Goal: Task Accomplishment & Management: Complete application form

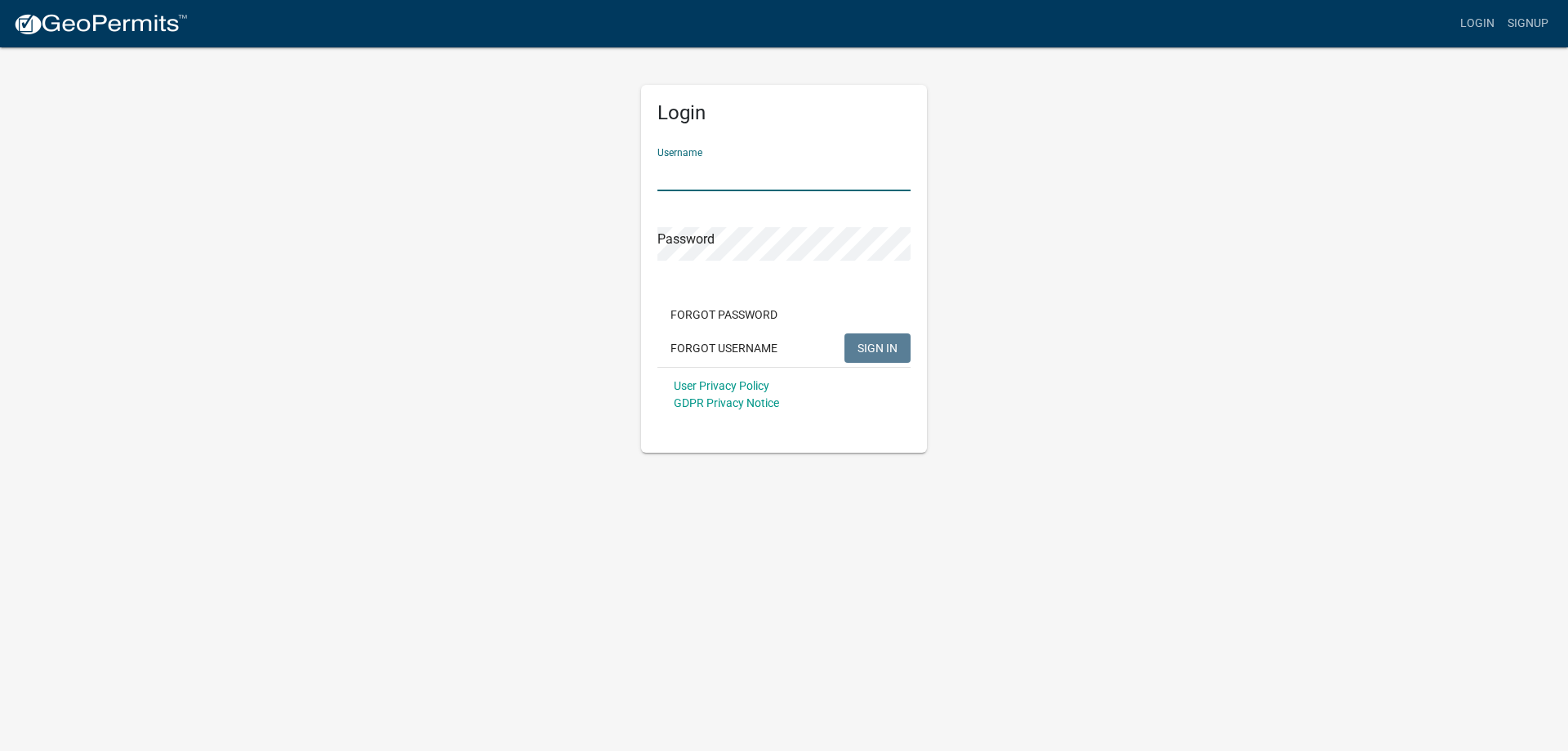
click at [758, 180] on input "Username" at bounding box center [784, 174] width 253 height 34
type input "[EMAIL_ADDRESS][DOMAIN_NAME]"
click at [844, 334] on button "SIGN IN" at bounding box center [877, 348] width 66 height 30
click at [743, 346] on button "Forgot Username" at bounding box center [724, 348] width 133 height 30
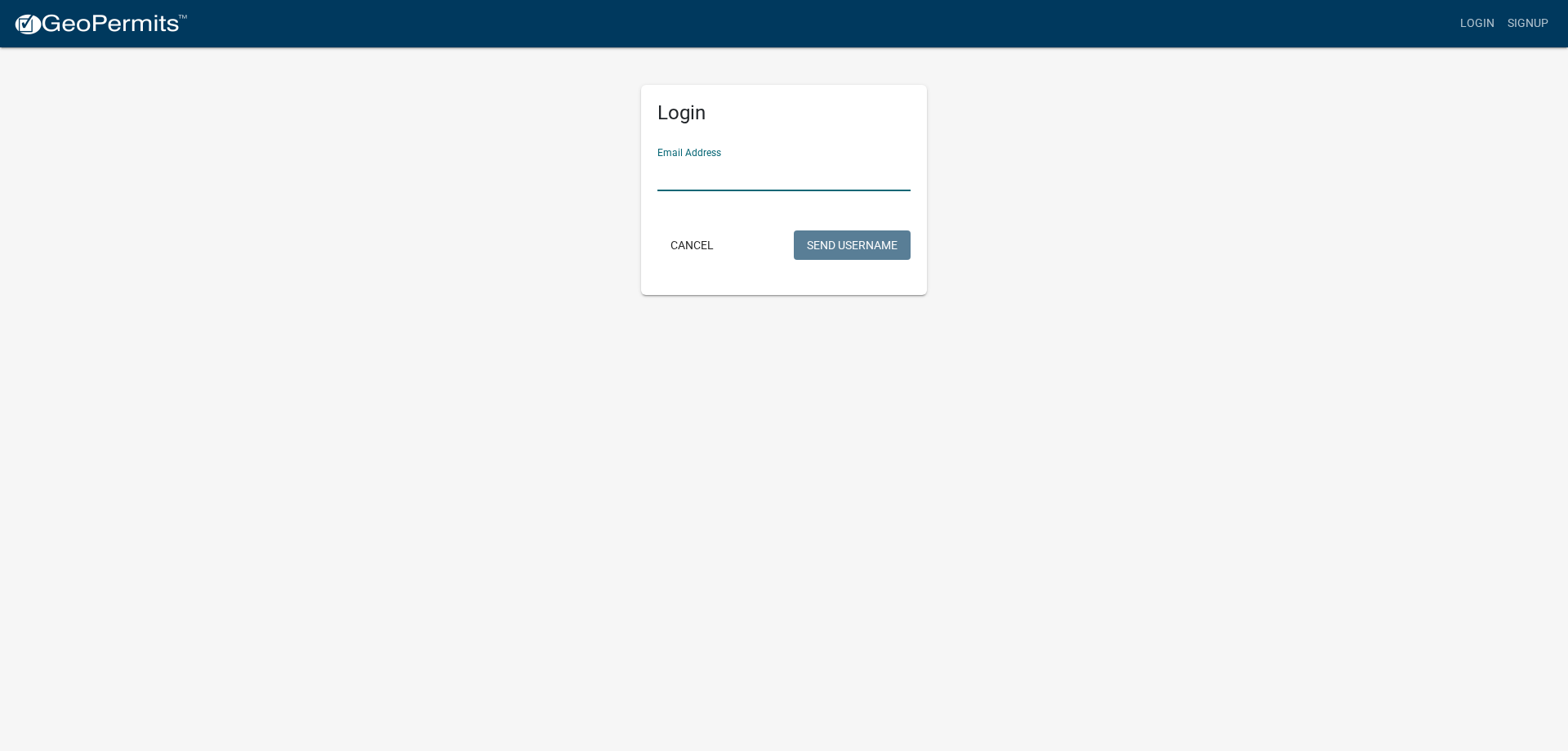
click at [795, 175] on input "Email Address" at bounding box center [784, 174] width 253 height 34
type input "[EMAIL_ADDRESS][DOMAIN_NAME]"
click at [802, 256] on button "Send Username" at bounding box center [852, 245] width 116 height 30
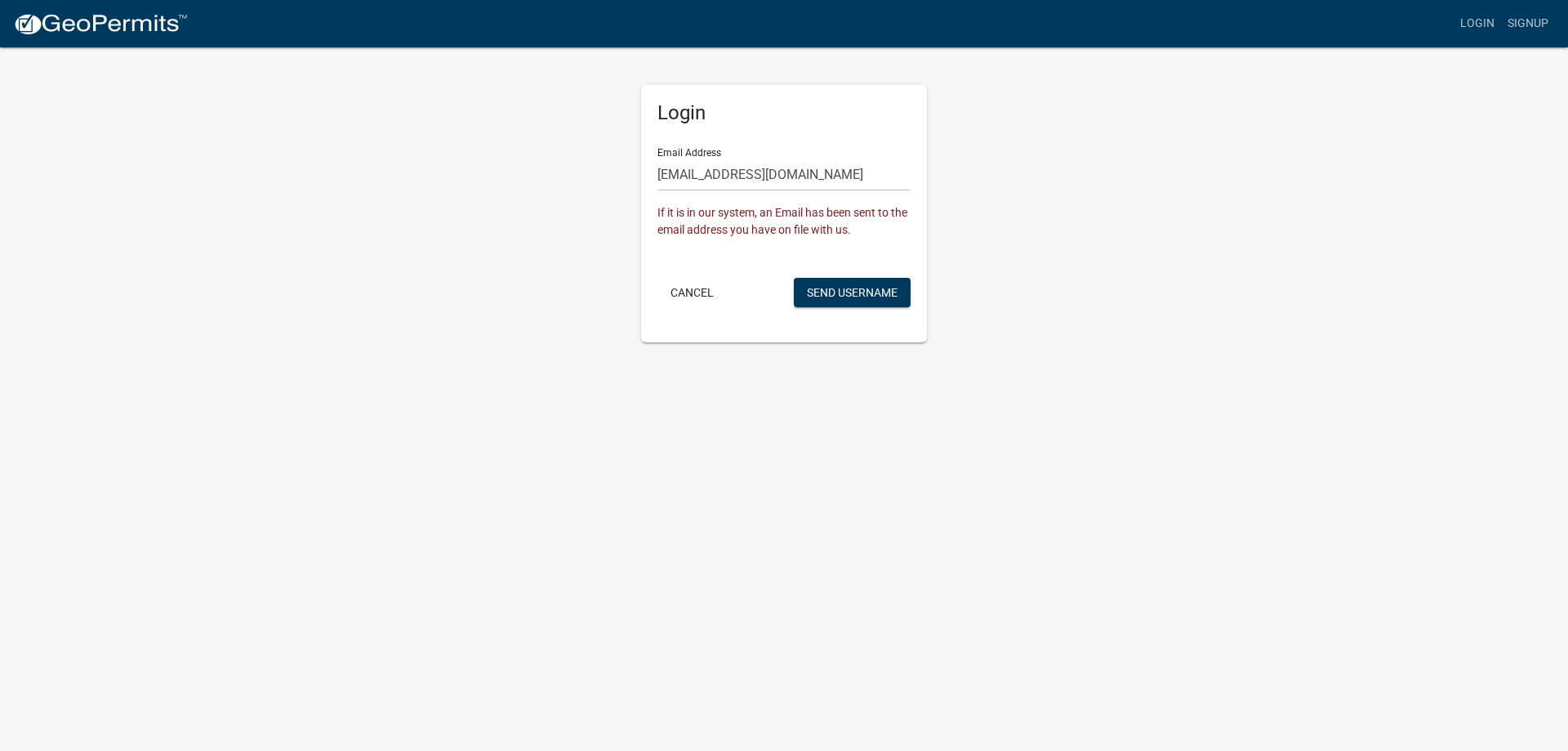
click at [128, 31] on img at bounding box center [101, 24] width 175 height 24
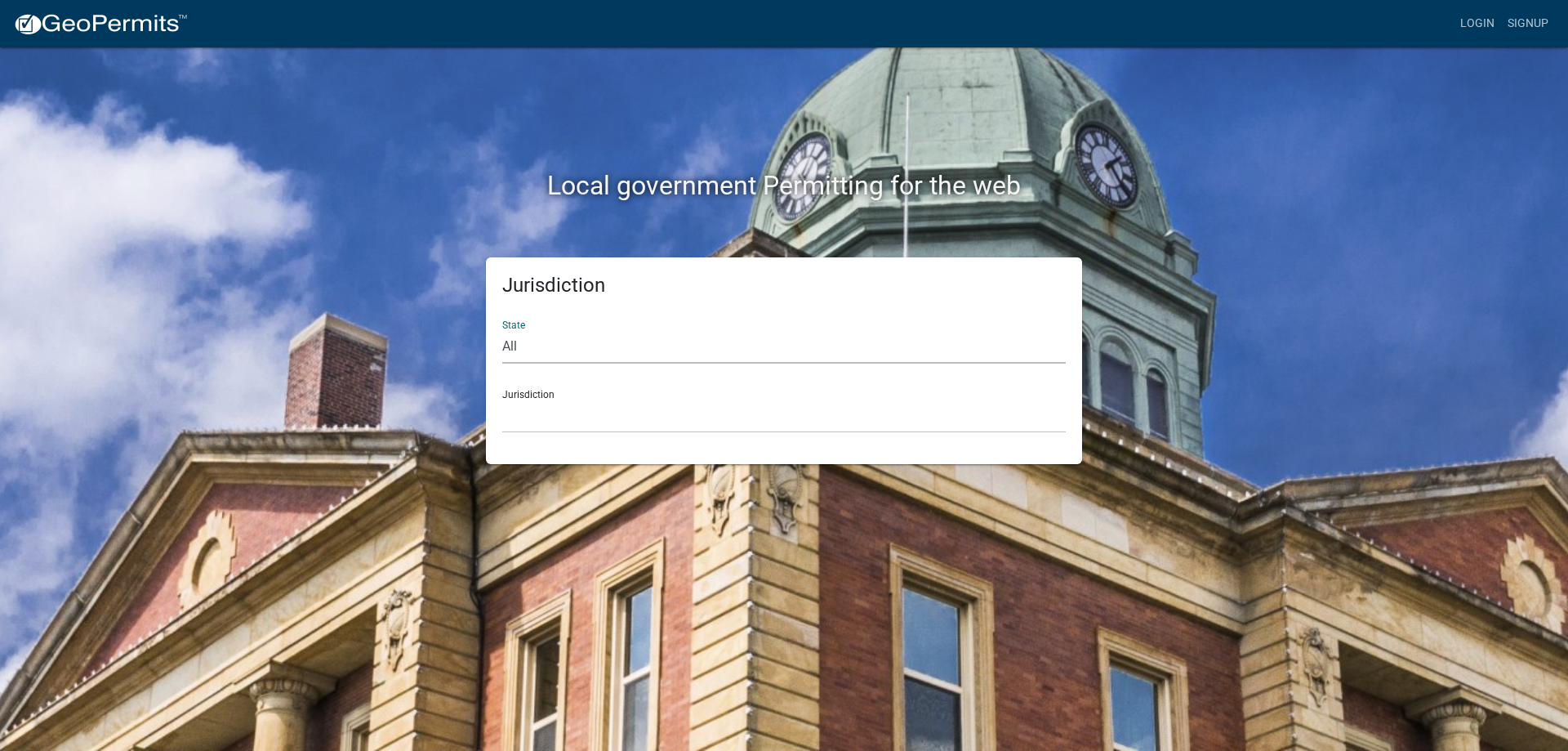
click at [549, 339] on select "All [US_STATE] [US_STATE] [US_STATE] [US_STATE] [US_STATE] [US_STATE] [US_STATE…" at bounding box center [784, 346] width 563 height 34
select select "[US_STATE]"
click at [502, 330] on select "All [US_STATE] [US_STATE] [US_STATE] [US_STATE] [US_STATE] [US_STATE] [US_STATE…" at bounding box center [784, 346] width 563 height 34
click at [544, 414] on select "[GEOGRAPHIC_DATA], [US_STATE][PERSON_NAME][GEOGRAPHIC_DATA], [US_STATE][PERSON_…" at bounding box center [784, 415] width 563 height 34
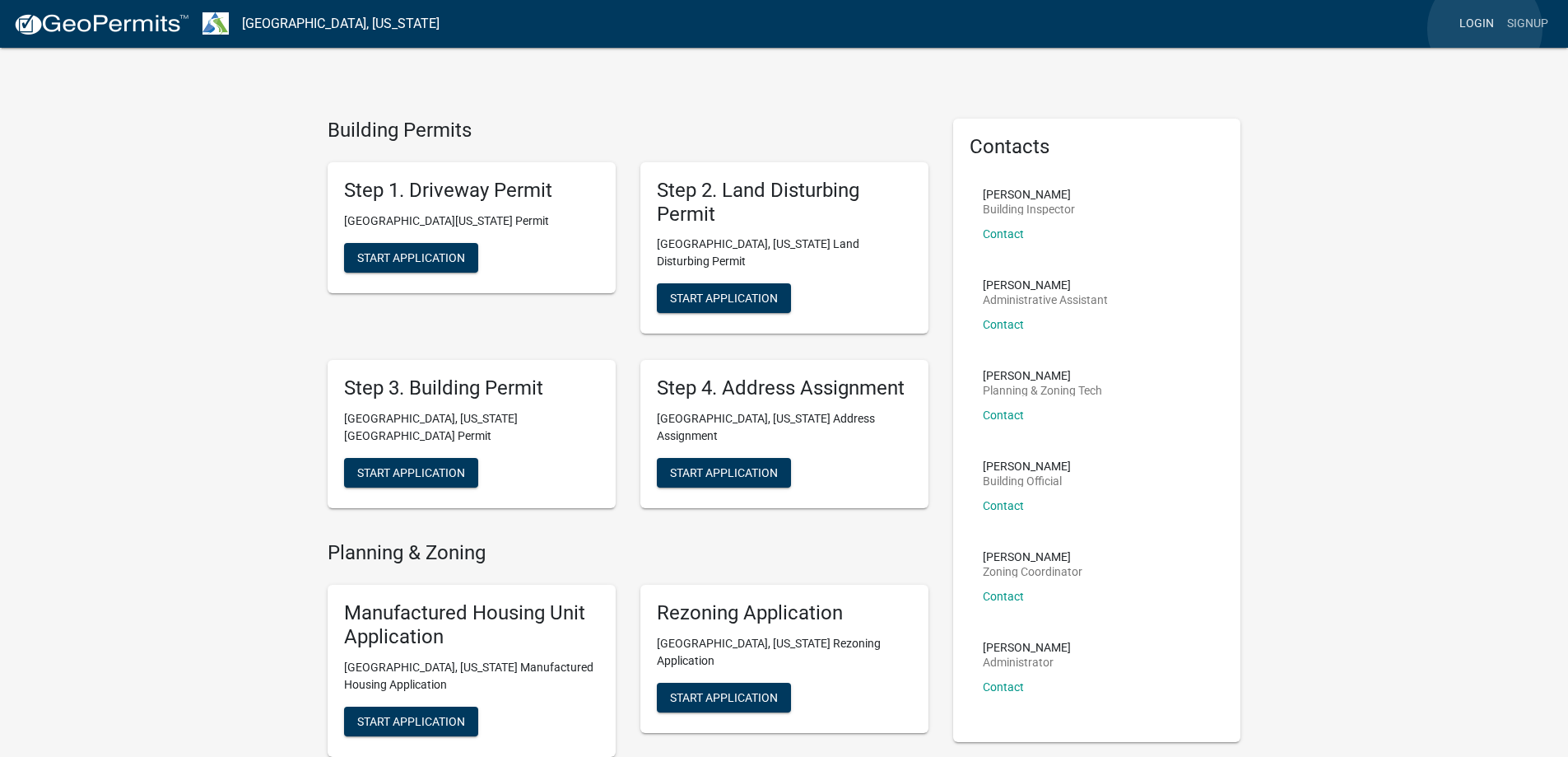
click at [1486, 29] on link "Login" at bounding box center [1476, 23] width 47 height 31
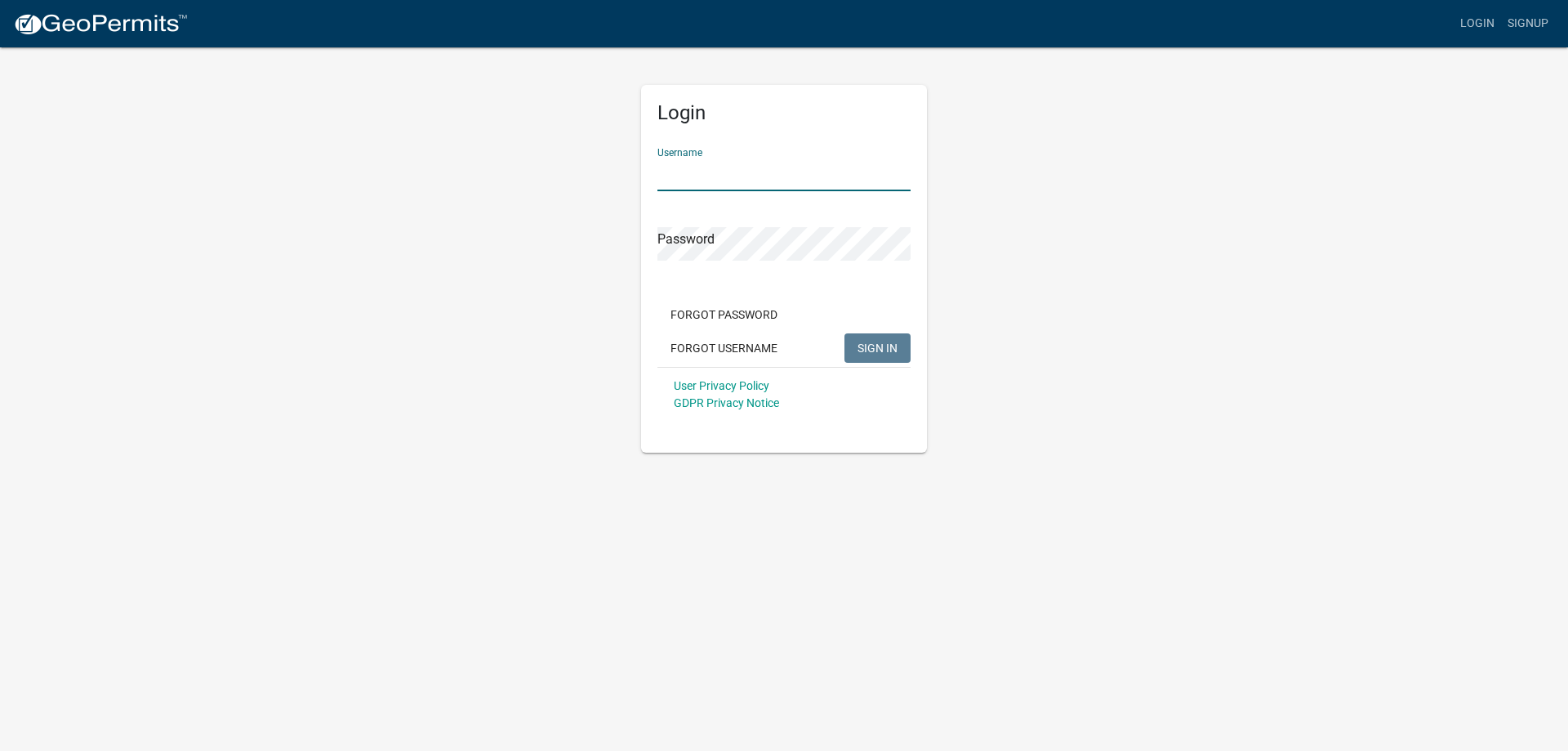
click at [677, 179] on input "Username" at bounding box center [784, 174] width 253 height 34
type input "kneal3218"
click at [844, 334] on button "SIGN IN" at bounding box center [877, 348] width 66 height 30
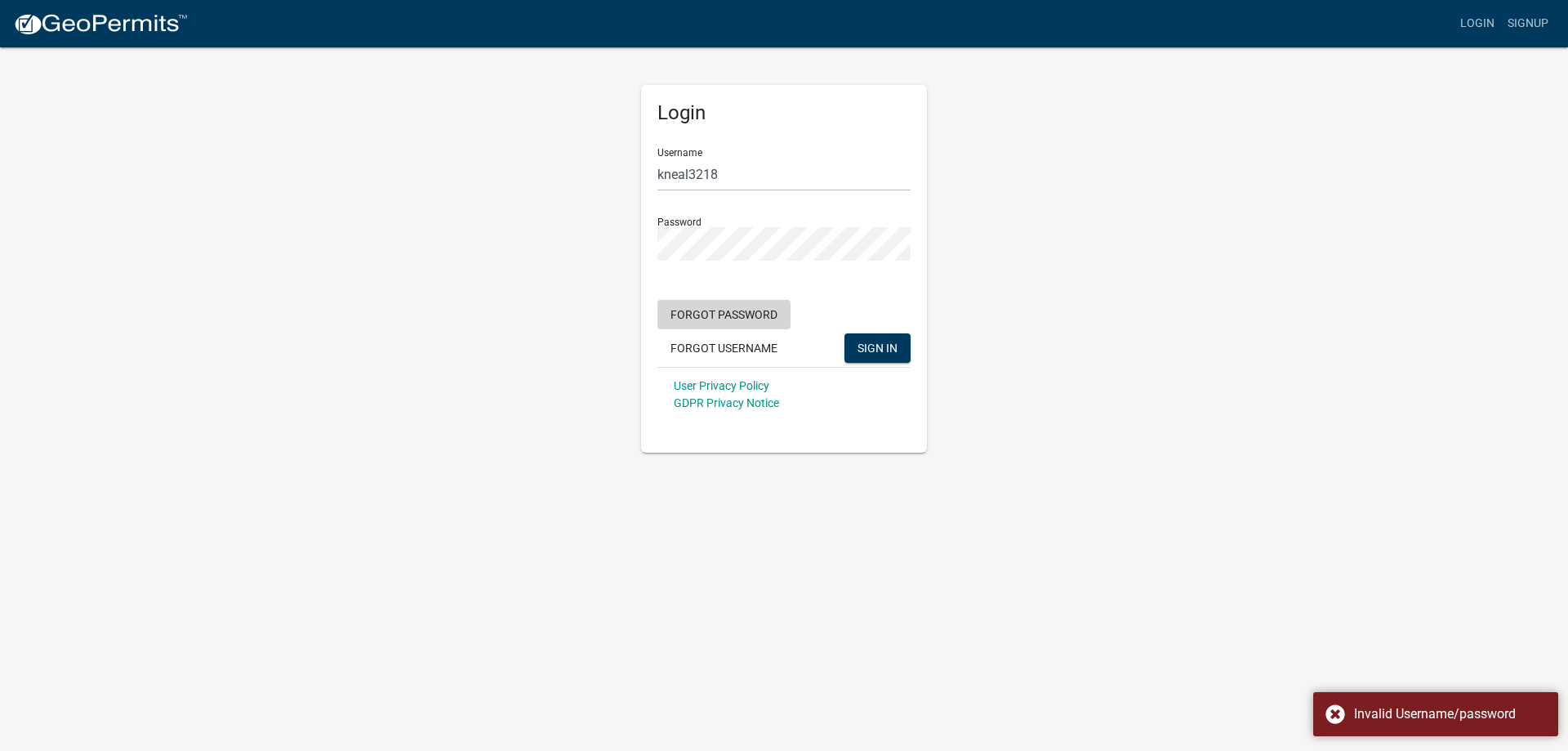
click at [728, 322] on button "Forgot Password" at bounding box center [724, 314] width 133 height 30
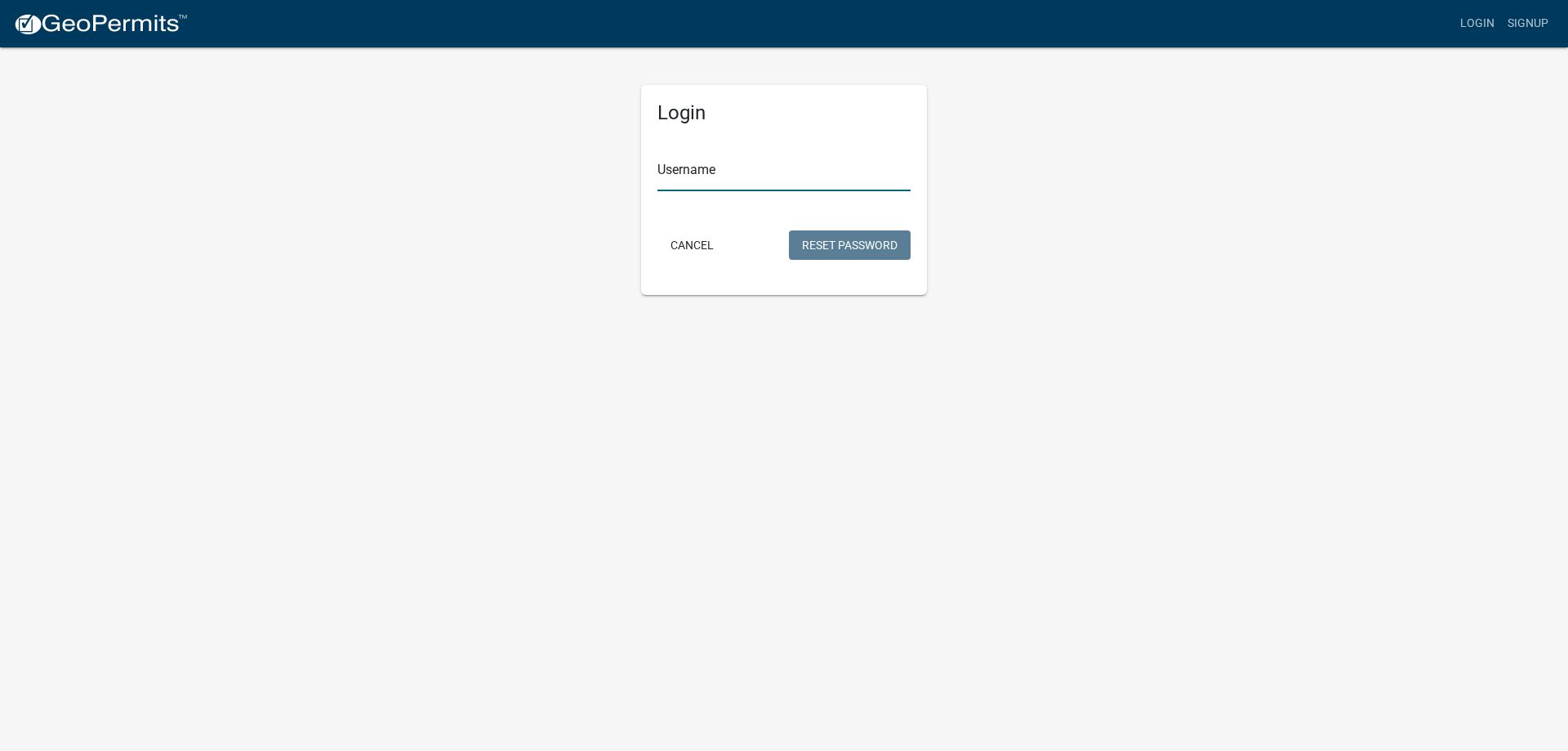
click at [699, 177] on input "Username" at bounding box center [784, 174] width 253 height 34
type input "kneal3218"
click at [838, 245] on button "Reset Password" at bounding box center [850, 245] width 122 height 30
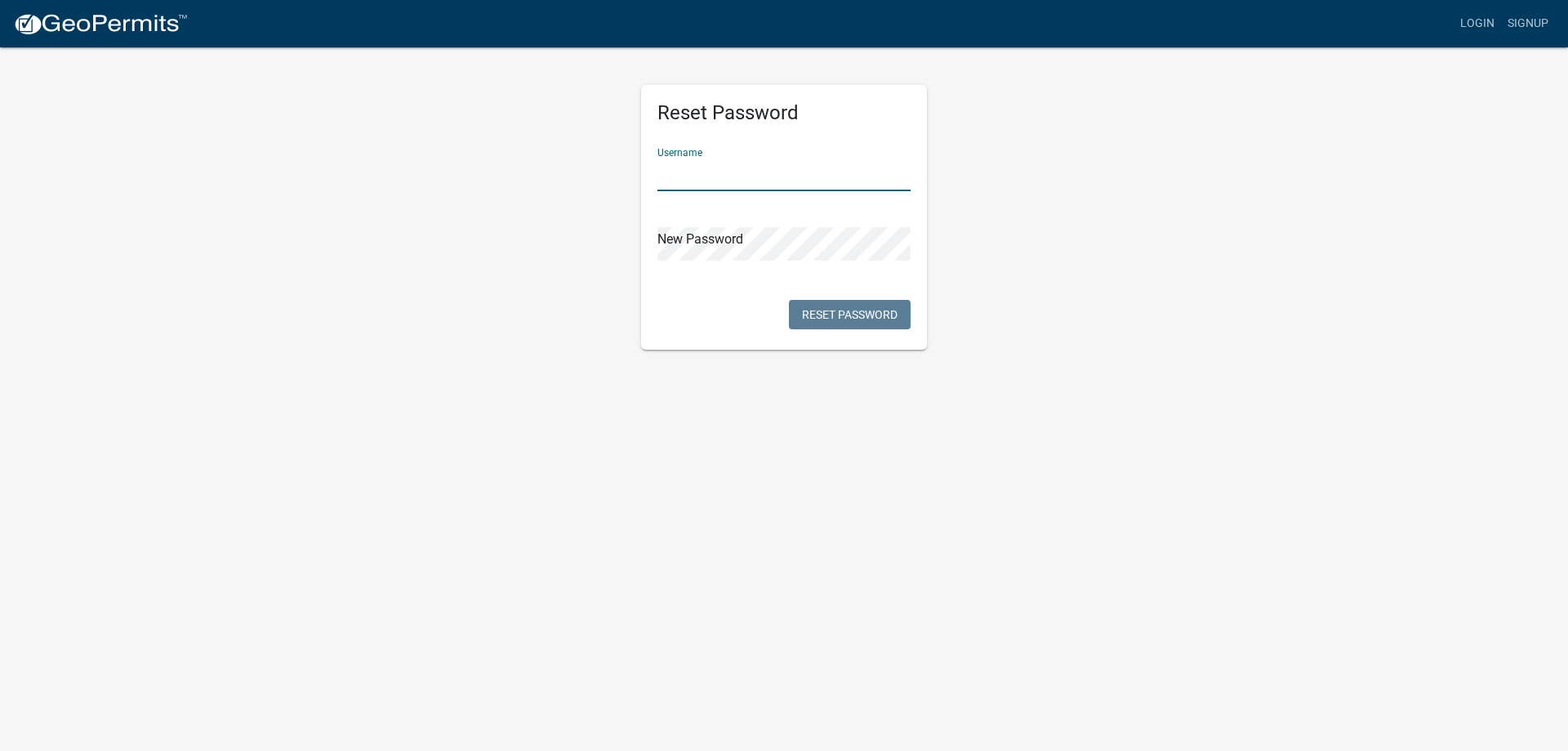
click at [704, 183] on input "text" at bounding box center [784, 174] width 253 height 34
type input "kneal3218"
click at [830, 314] on button "Reset Password" at bounding box center [850, 314] width 122 height 30
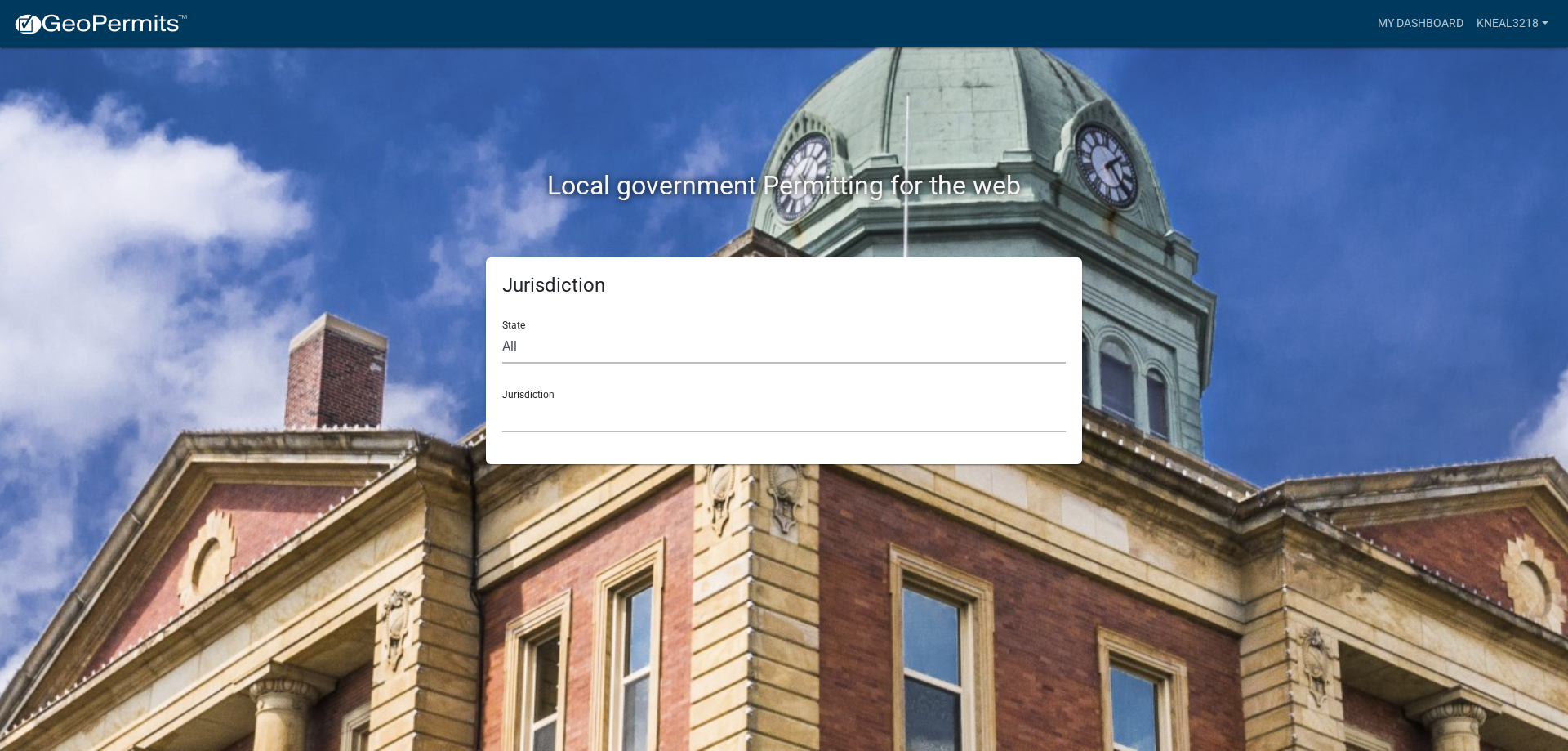
click at [562, 350] on select "All [US_STATE] [US_STATE] [US_STATE] [US_STATE] [US_STATE] [US_STATE] [US_STATE…" at bounding box center [784, 346] width 563 height 34
select select "[US_STATE]"
click at [502, 330] on select "All [US_STATE] [US_STATE] [US_STATE] [US_STATE] [US_STATE] [US_STATE] [US_STATE…" at bounding box center [784, 346] width 563 height 34
click at [544, 432] on select "[GEOGRAPHIC_DATA], [US_STATE][PERSON_NAME][GEOGRAPHIC_DATA], [US_STATE][PERSON_…" at bounding box center [784, 415] width 563 height 34
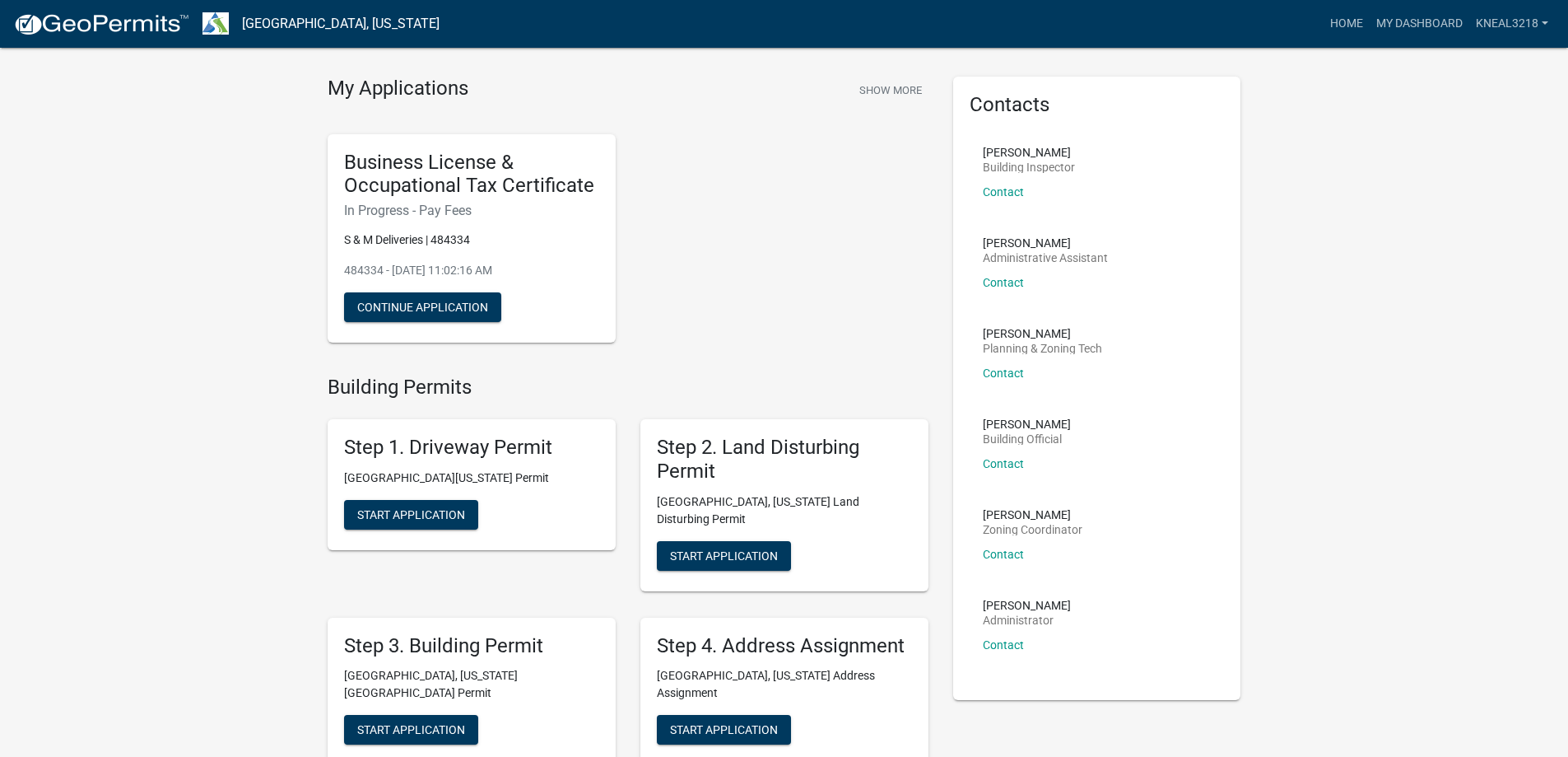
scroll to position [82, 0]
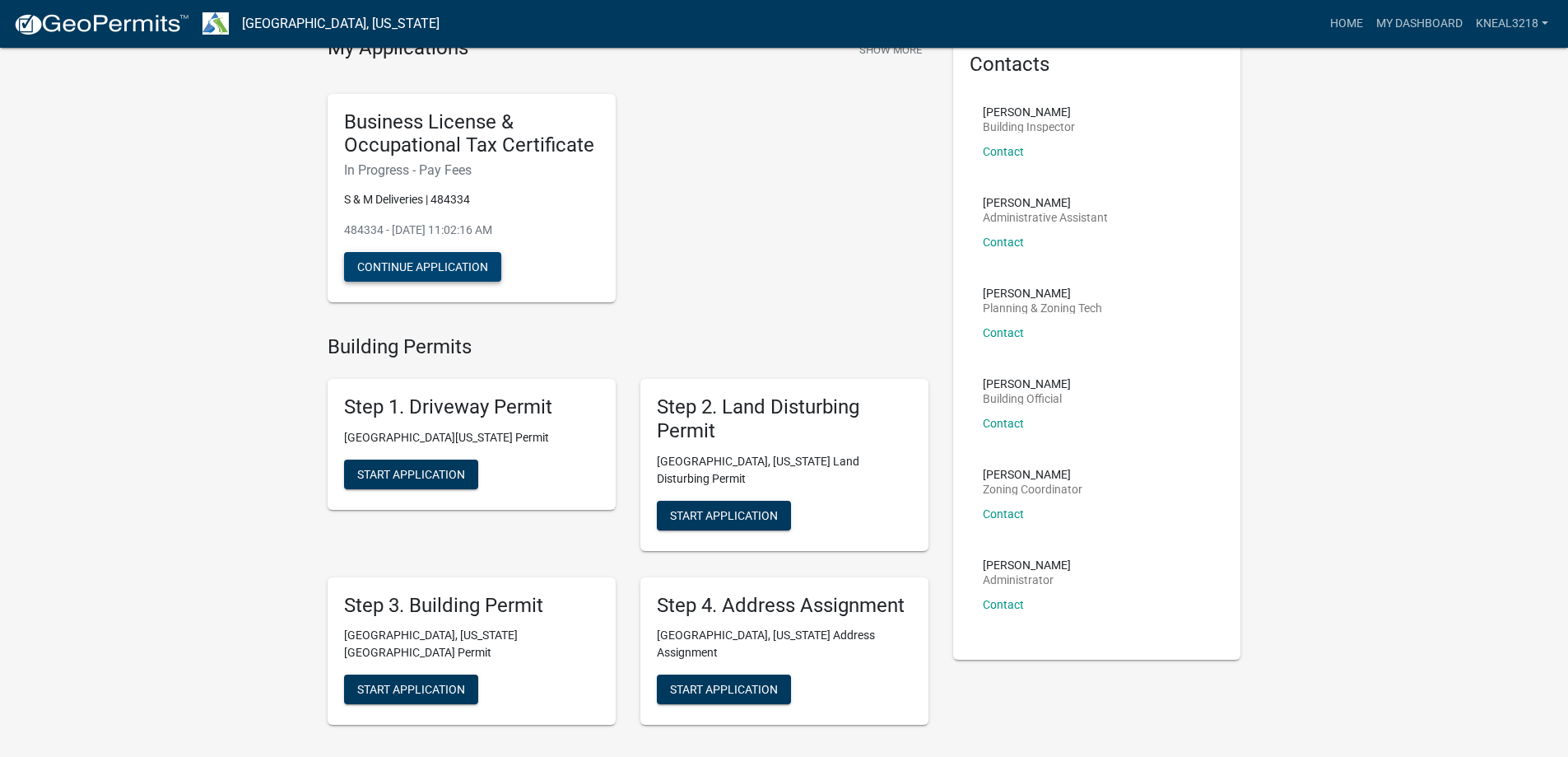
click at [465, 270] on button "Continue Application" at bounding box center [423, 267] width 157 height 30
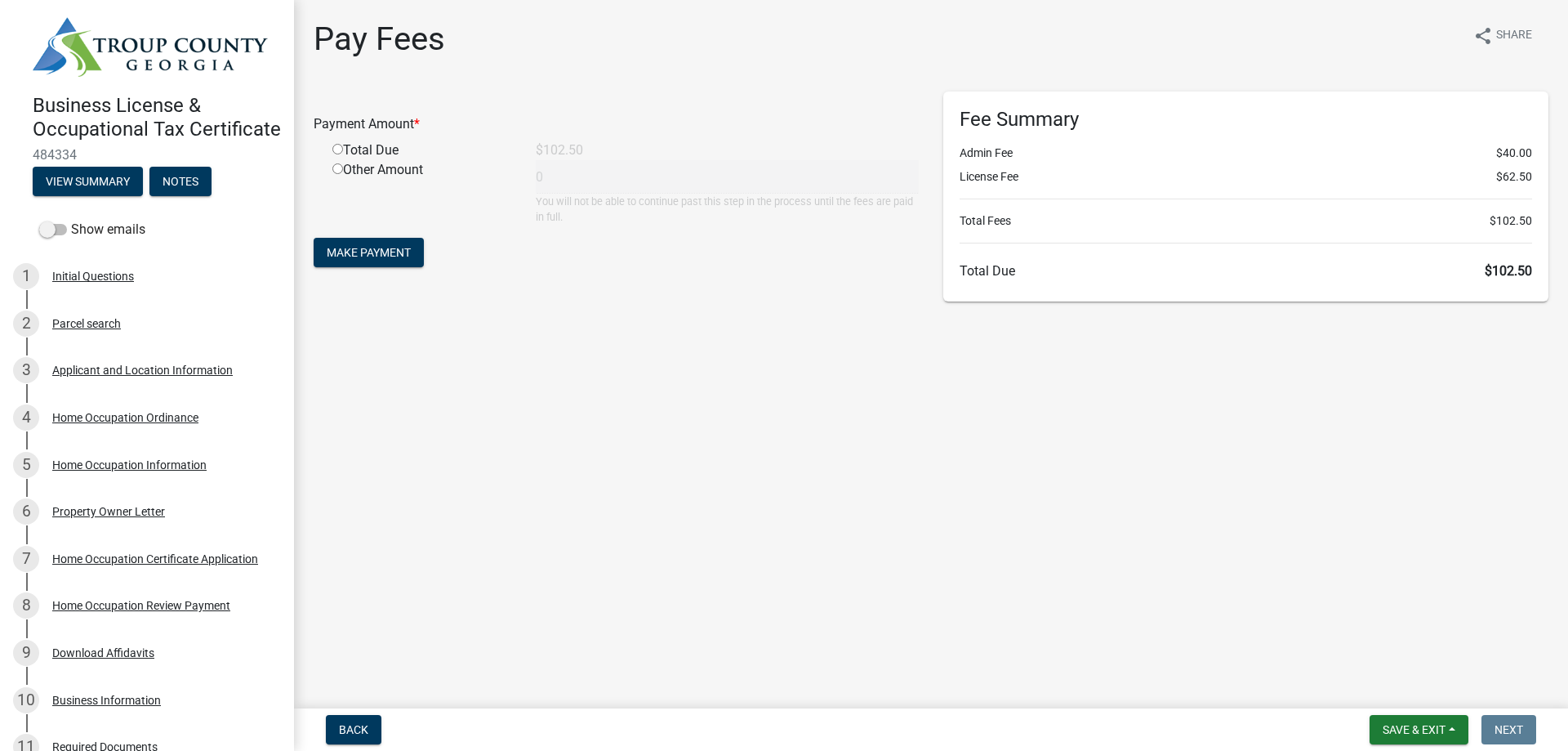
click at [338, 146] on input "radio" at bounding box center [337, 149] width 11 height 11
radio input "true"
type input "102.5"
click at [370, 256] on span "Make Payment" at bounding box center [369, 253] width 85 height 13
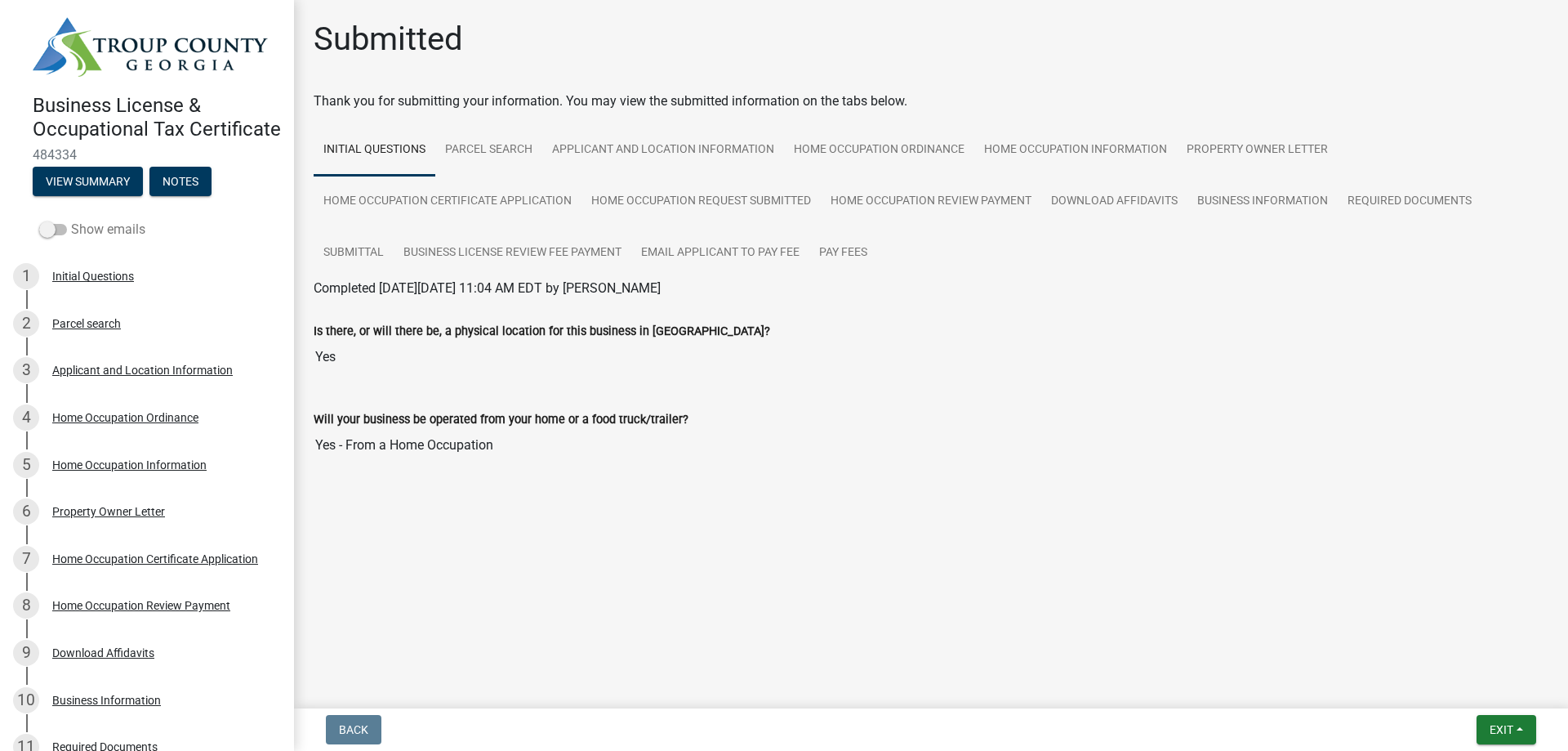
click at [55, 236] on span at bounding box center [53, 230] width 28 height 12
click at [71, 220] on input "Show emails" at bounding box center [71, 220] width 0 height 0
click at [55, 236] on span at bounding box center [53, 230] width 28 height 12
click at [71, 220] on input "Show emails" at bounding box center [71, 220] width 0 height 0
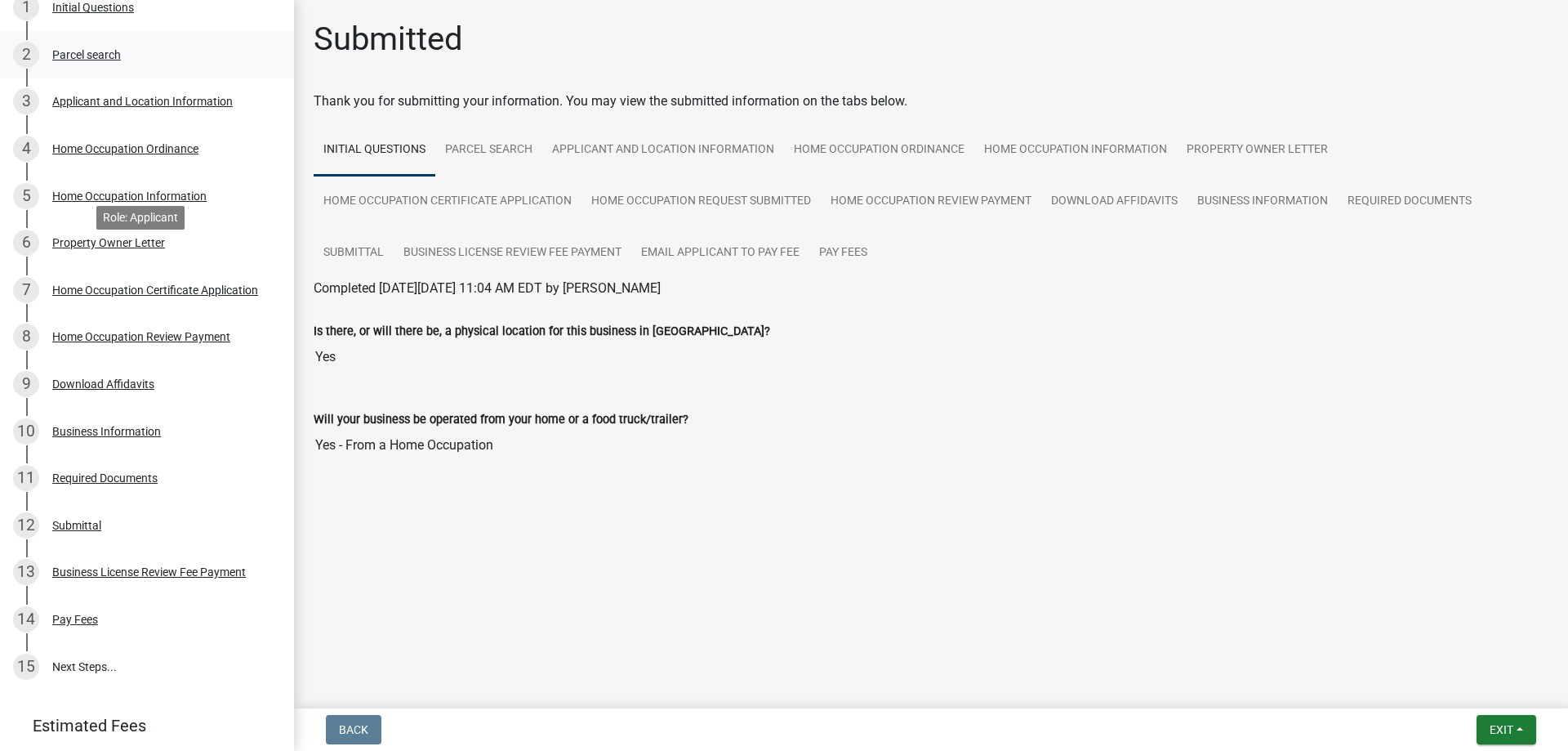
scroll to position [454, 0]
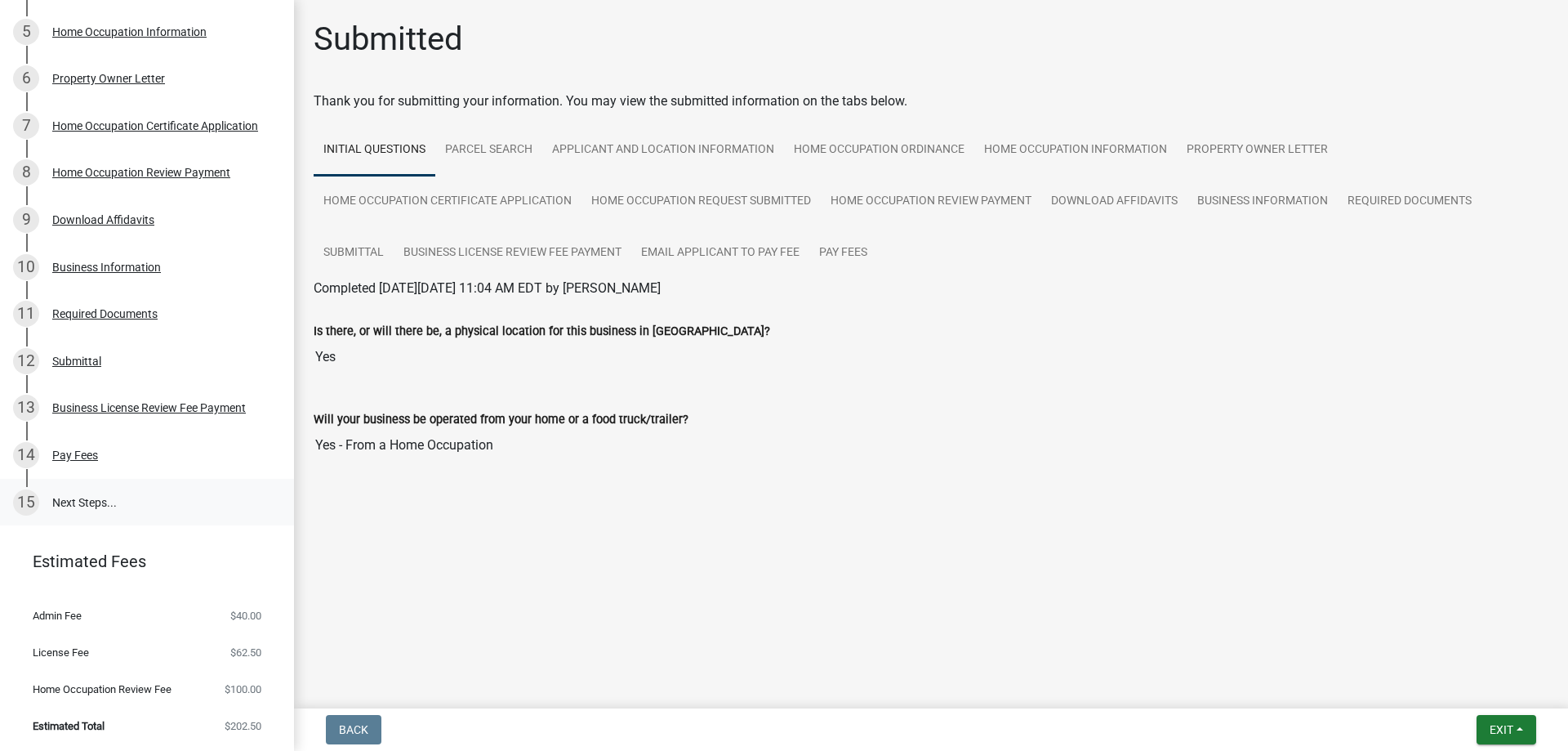
click at [70, 504] on link "15 Next Steps..." at bounding box center [147, 502] width 294 height 47
click at [828, 248] on link "Pay Fees" at bounding box center [843, 253] width 68 height 52
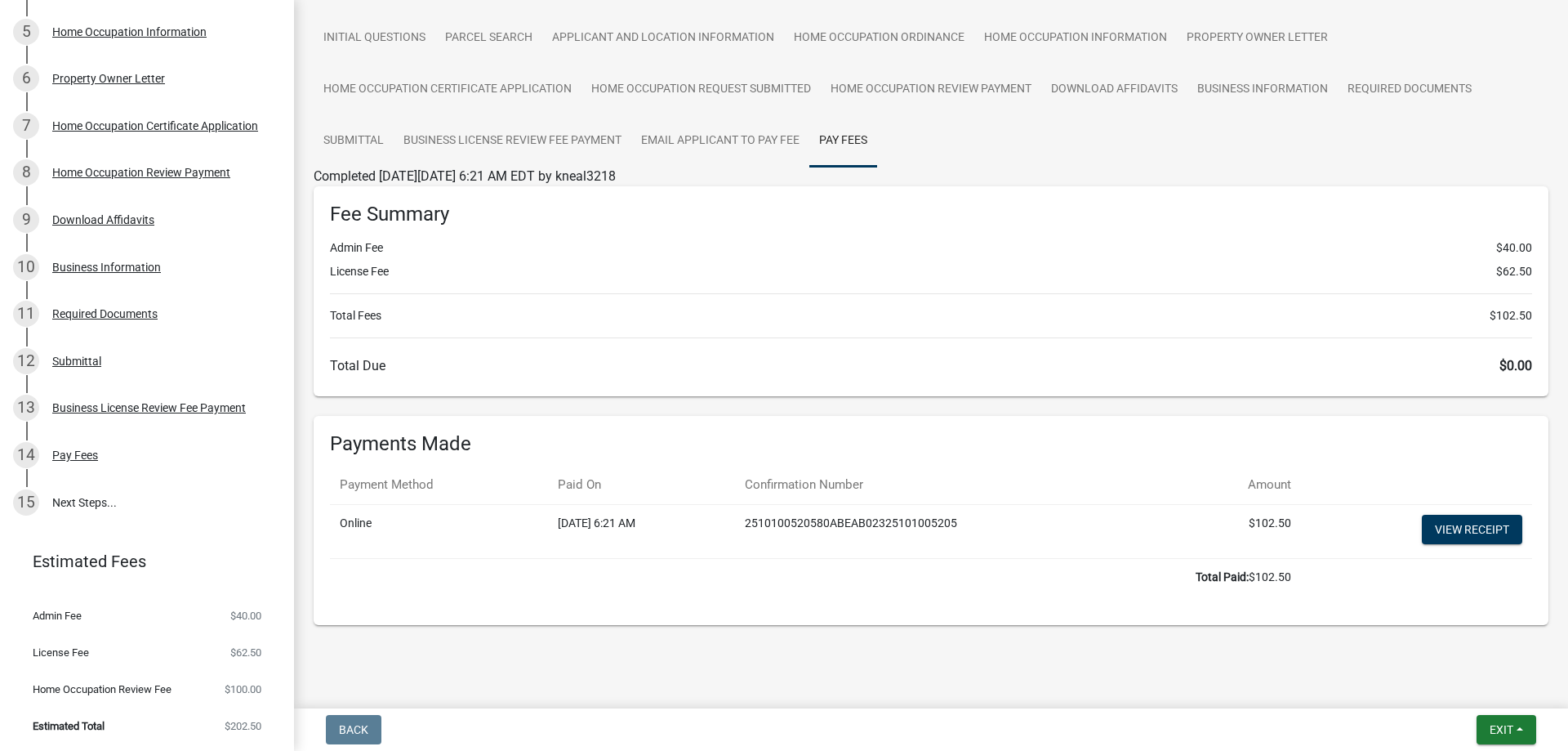
scroll to position [118, 0]
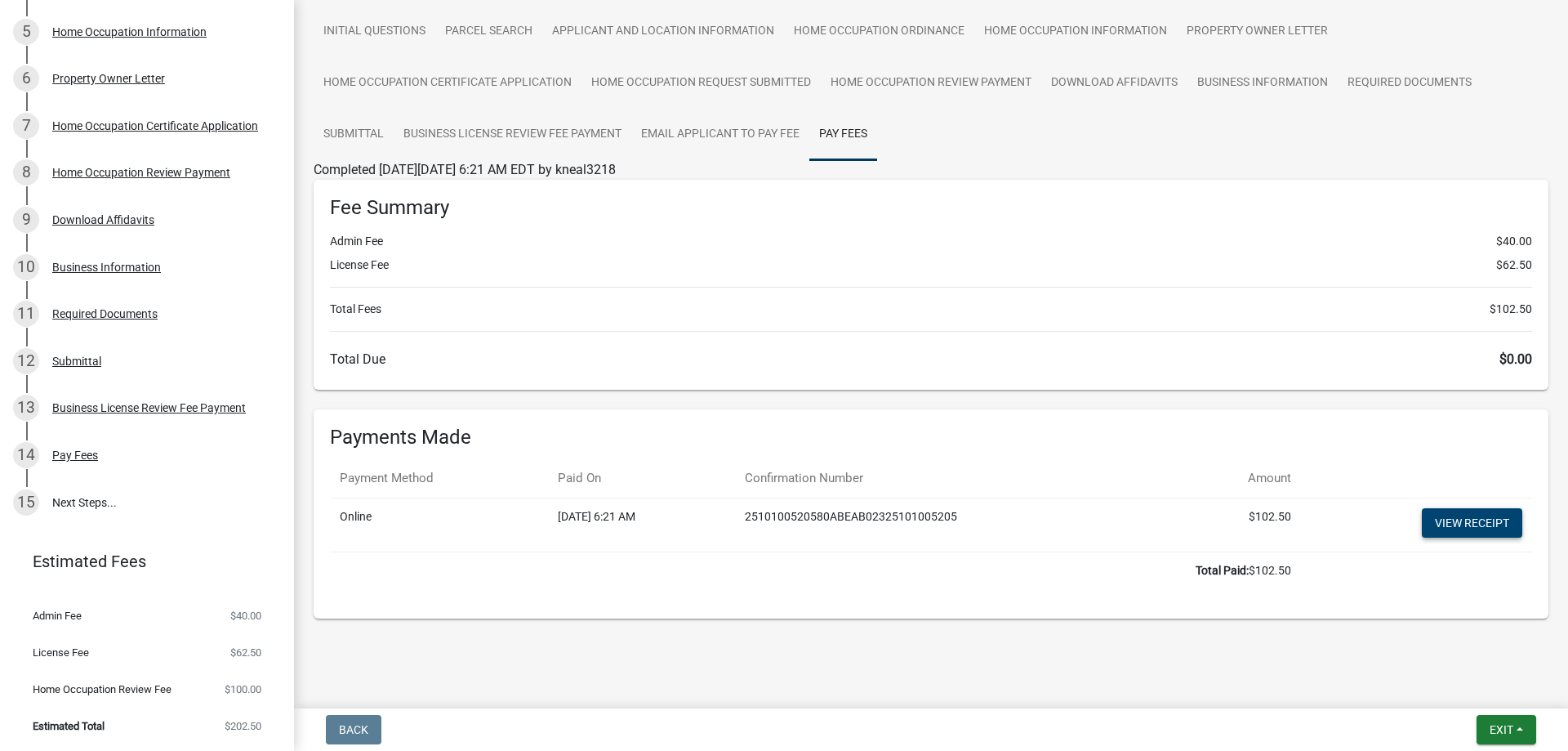
click at [1447, 530] on link "View receipt" at bounding box center [1472, 522] width 100 height 30
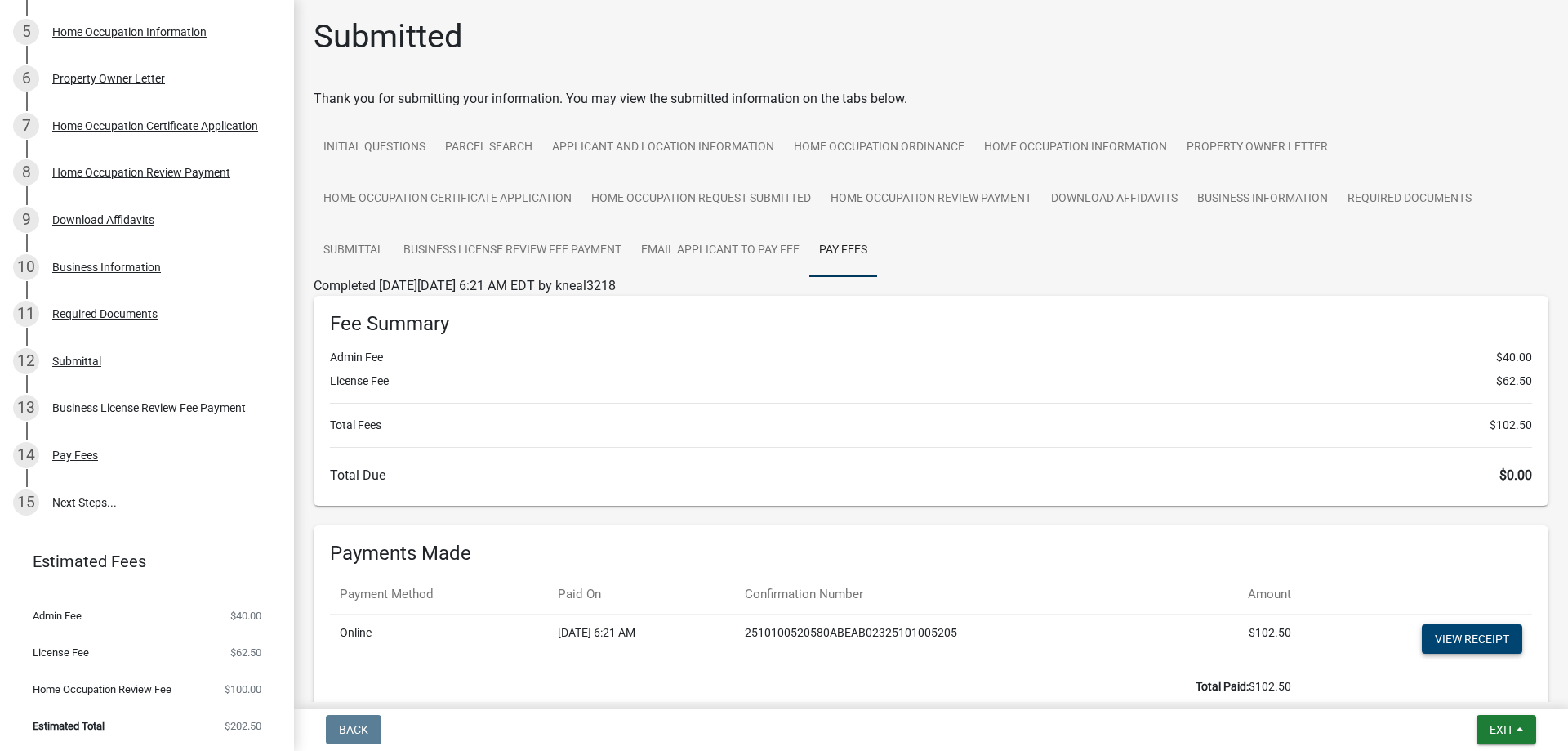
scroll to position [0, 0]
click at [410, 159] on link "Initial Questions" at bounding box center [374, 150] width 122 height 52
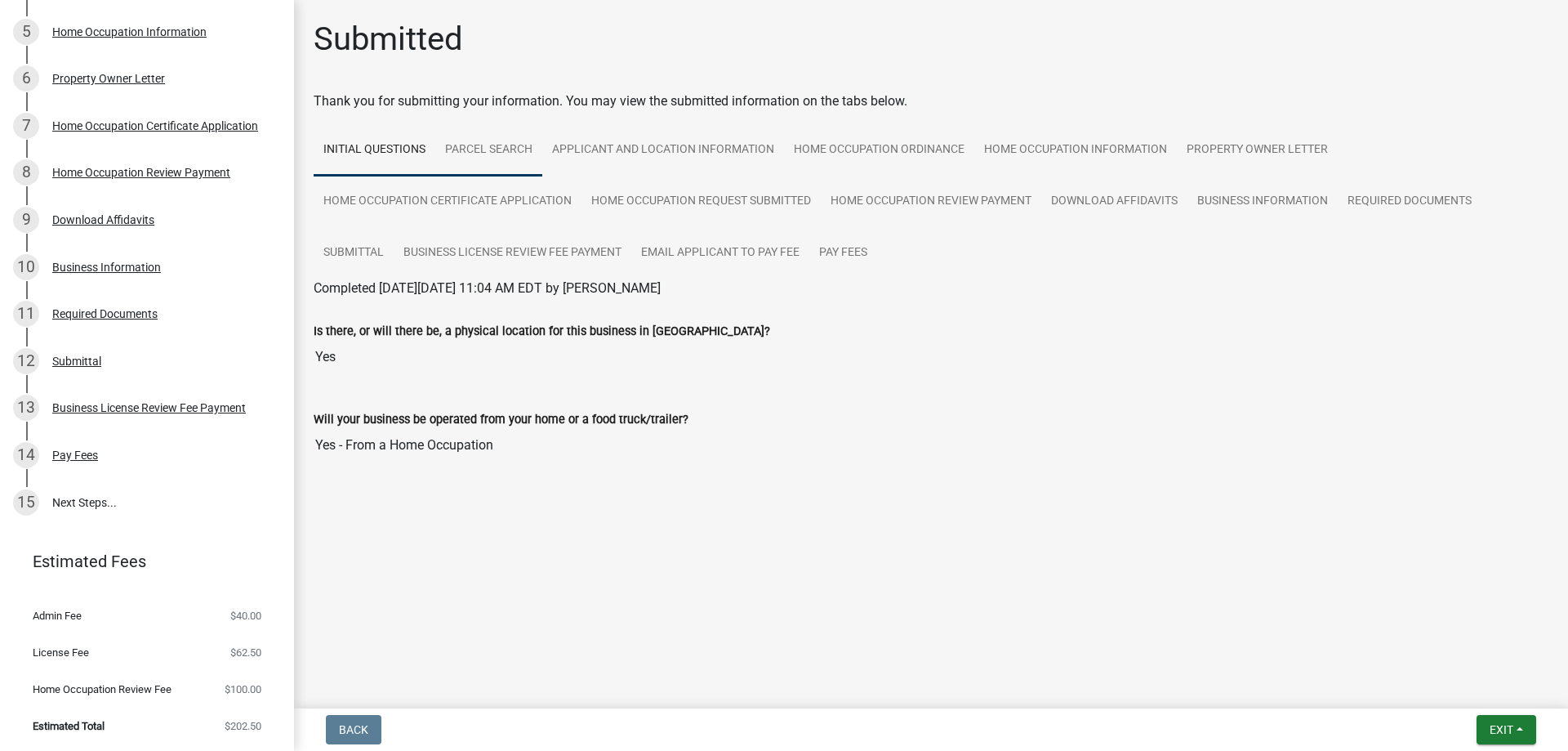
click at [461, 154] on link "Parcel search" at bounding box center [488, 150] width 107 height 52
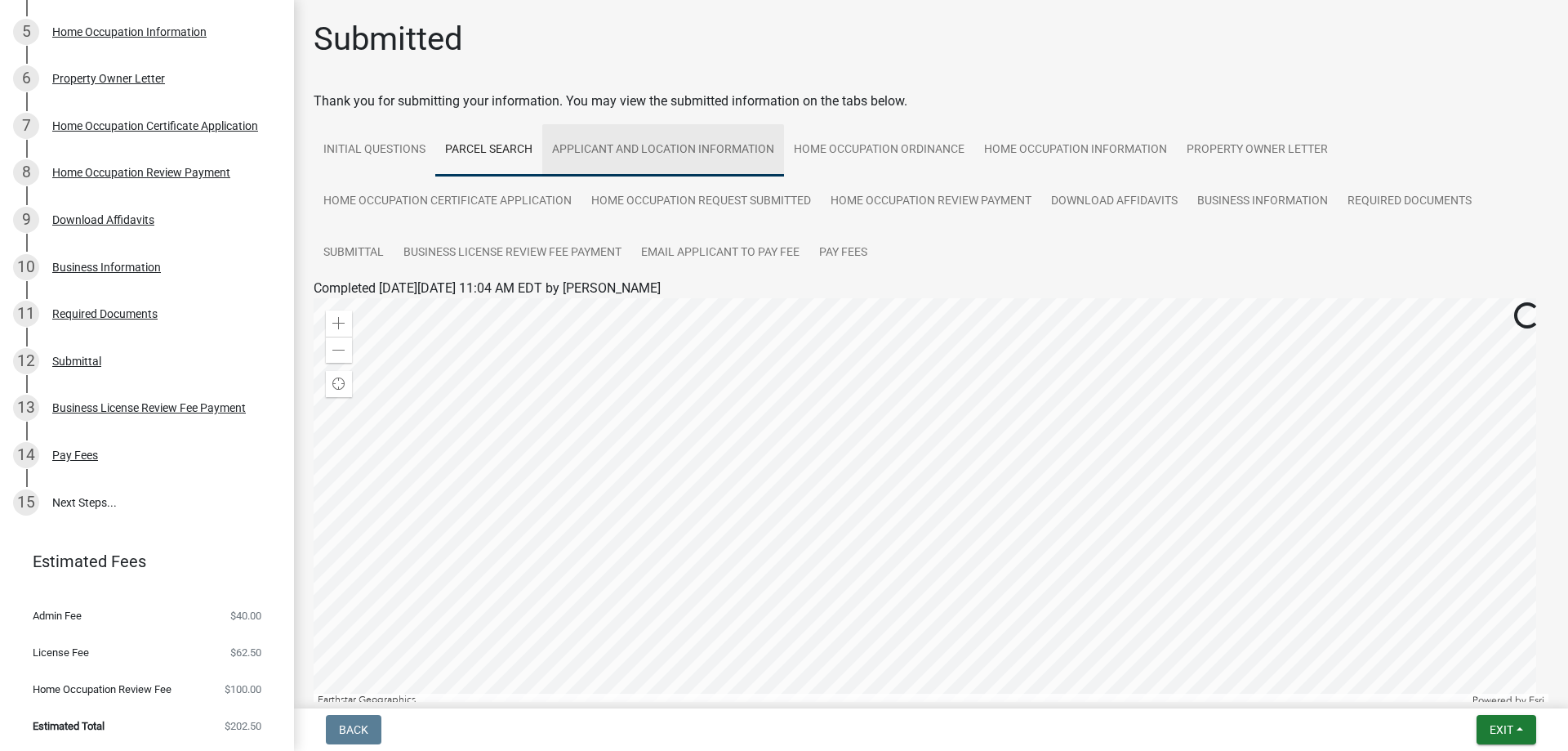
click at [578, 153] on link "Applicant and Location Information" at bounding box center [662, 150] width 241 height 52
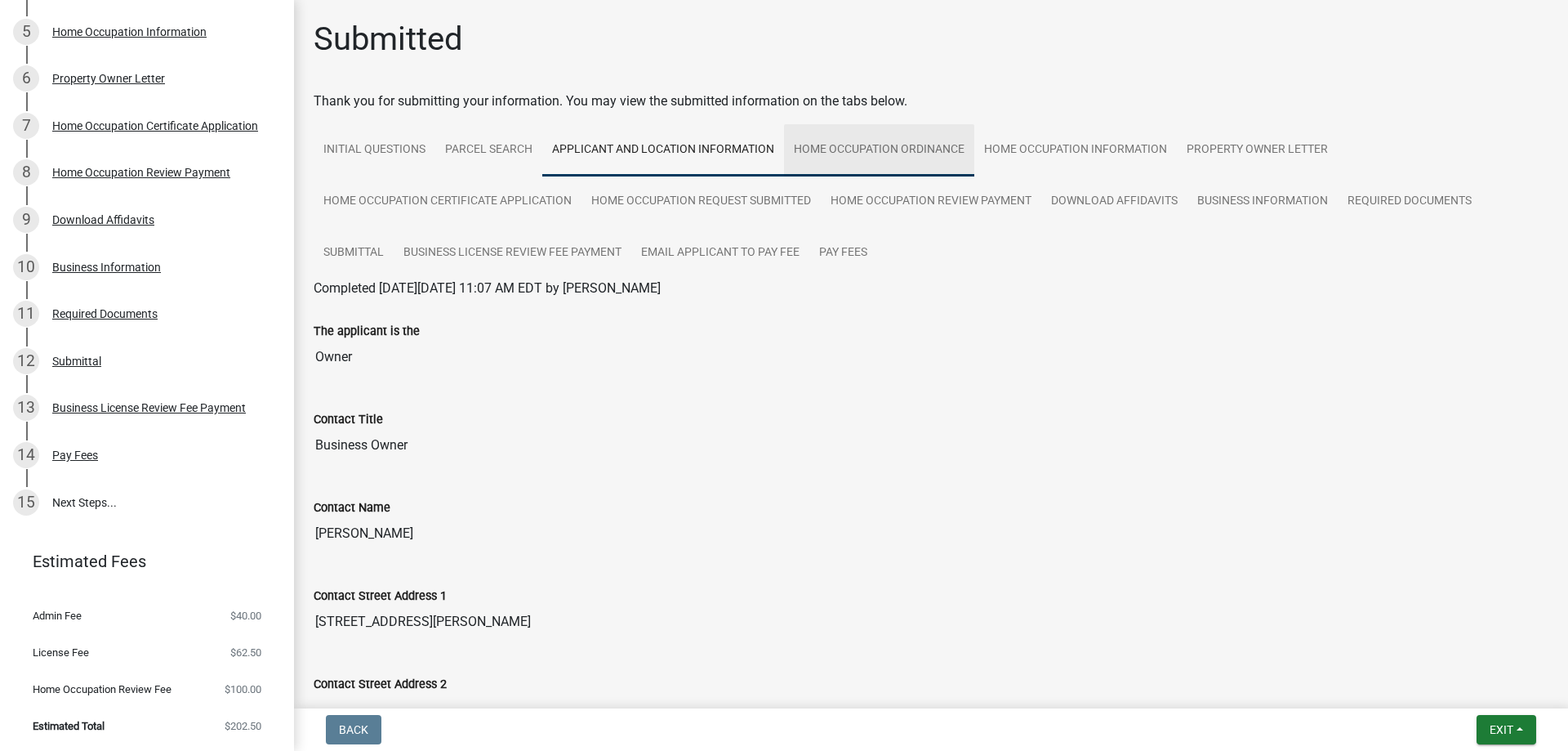
click at [835, 149] on link "Home Occupation Ordinance" at bounding box center [880, 150] width 190 height 52
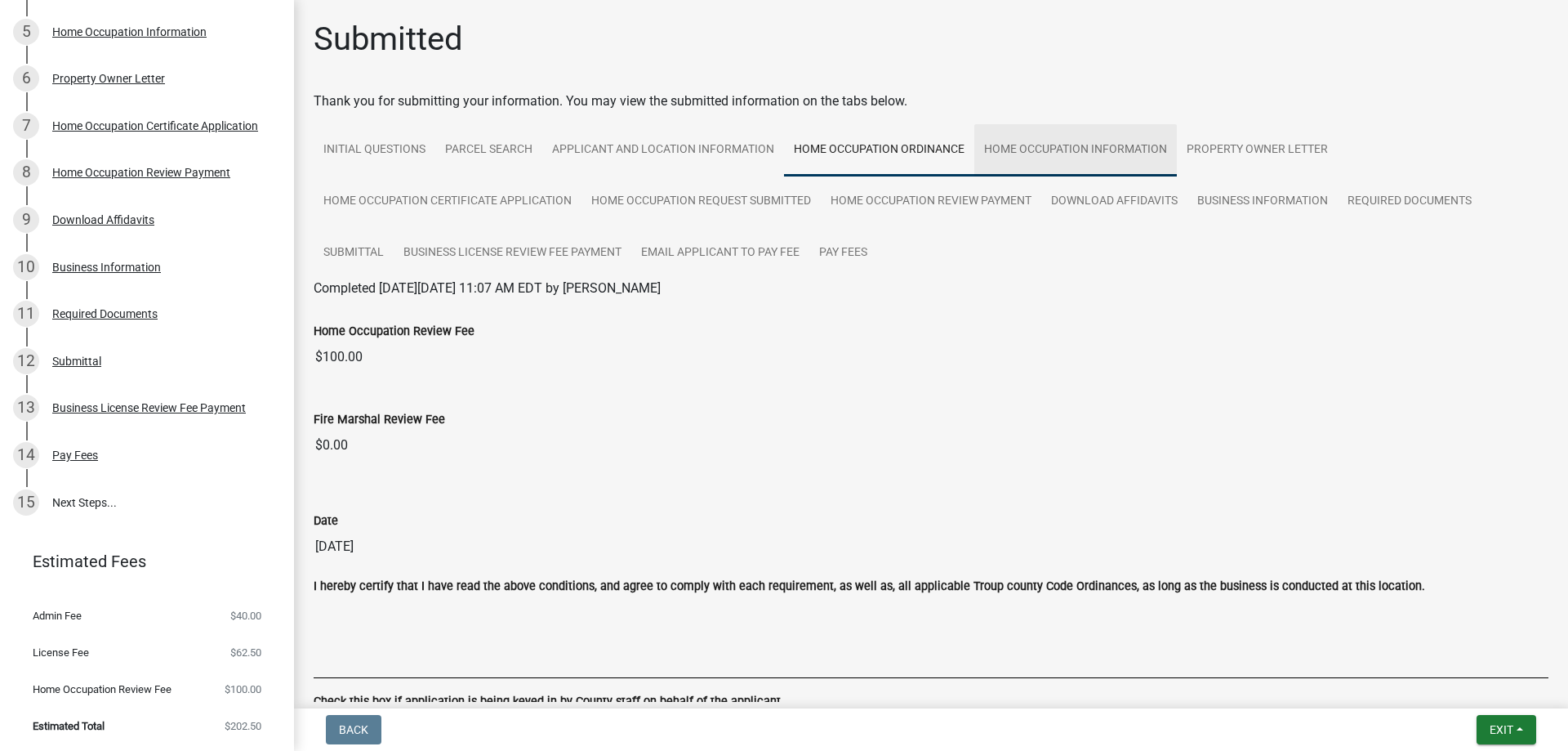
click at [1087, 147] on link "Home Occupation Information" at bounding box center [1076, 150] width 203 height 52
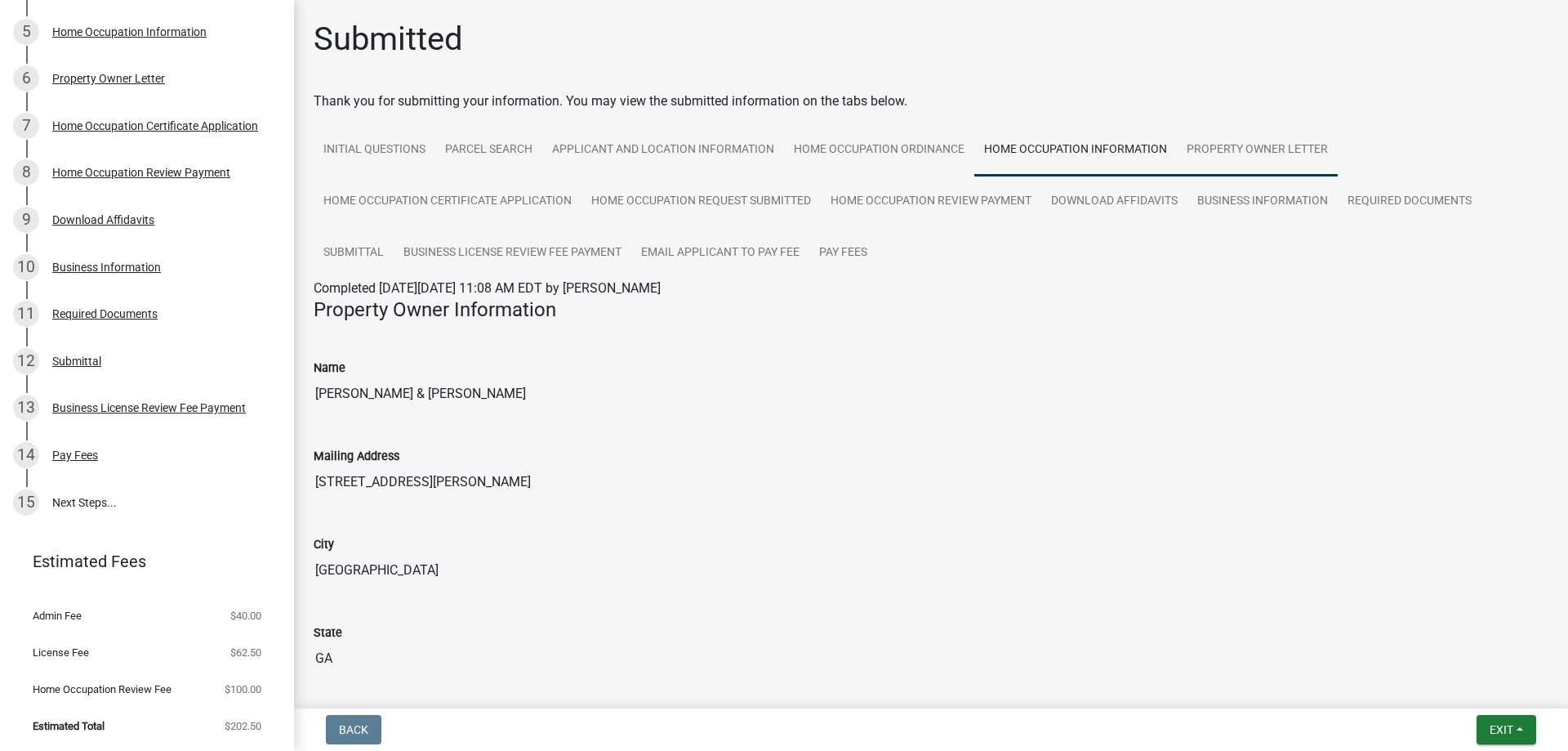
click at [1217, 149] on link "Property Owner Letter" at bounding box center [1257, 150] width 161 height 52
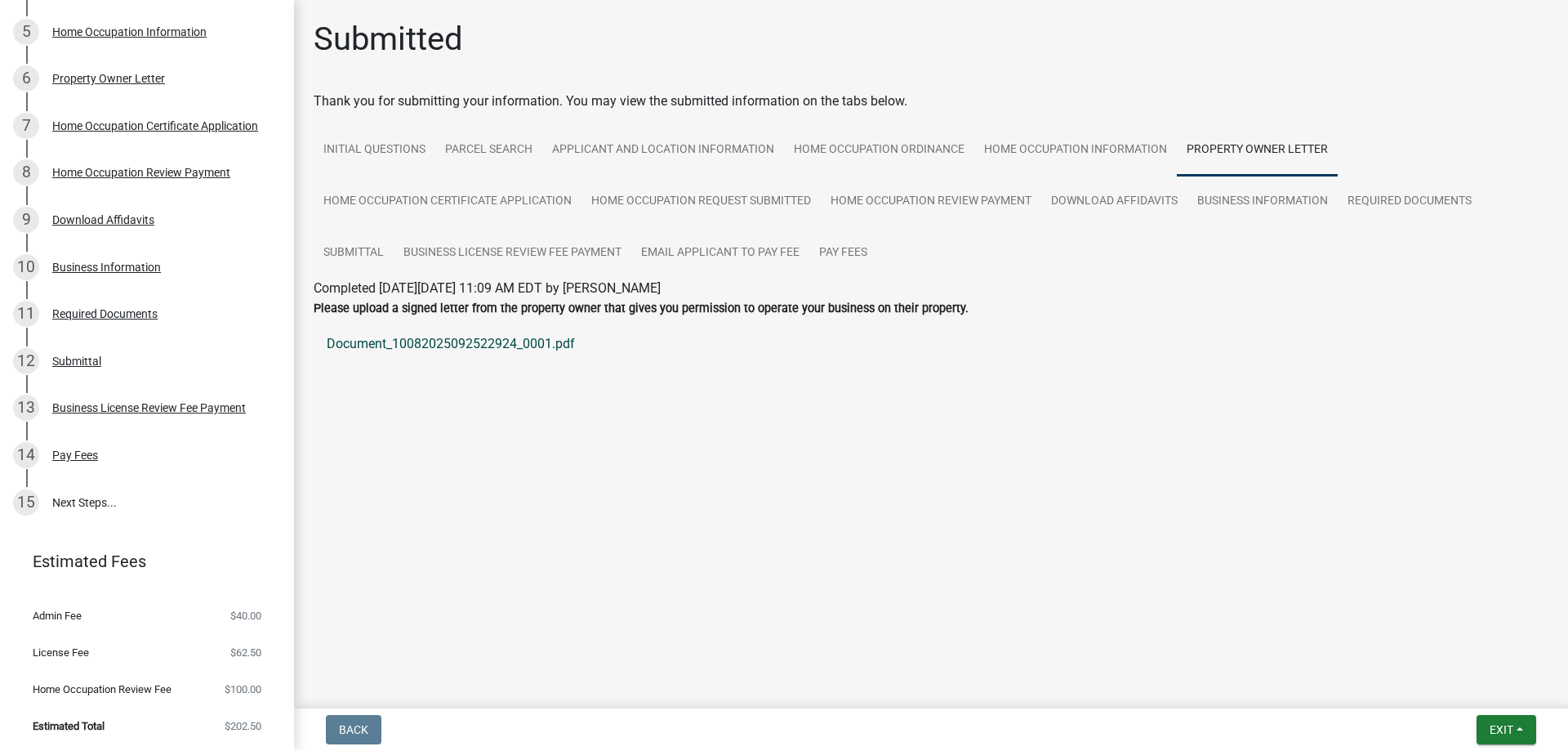
click at [471, 347] on link "Document_10082025092522924_0001.pdf" at bounding box center [931, 343] width 1235 height 39
click at [450, 205] on link "Home Occupation Certificate Application" at bounding box center [447, 202] width 268 height 52
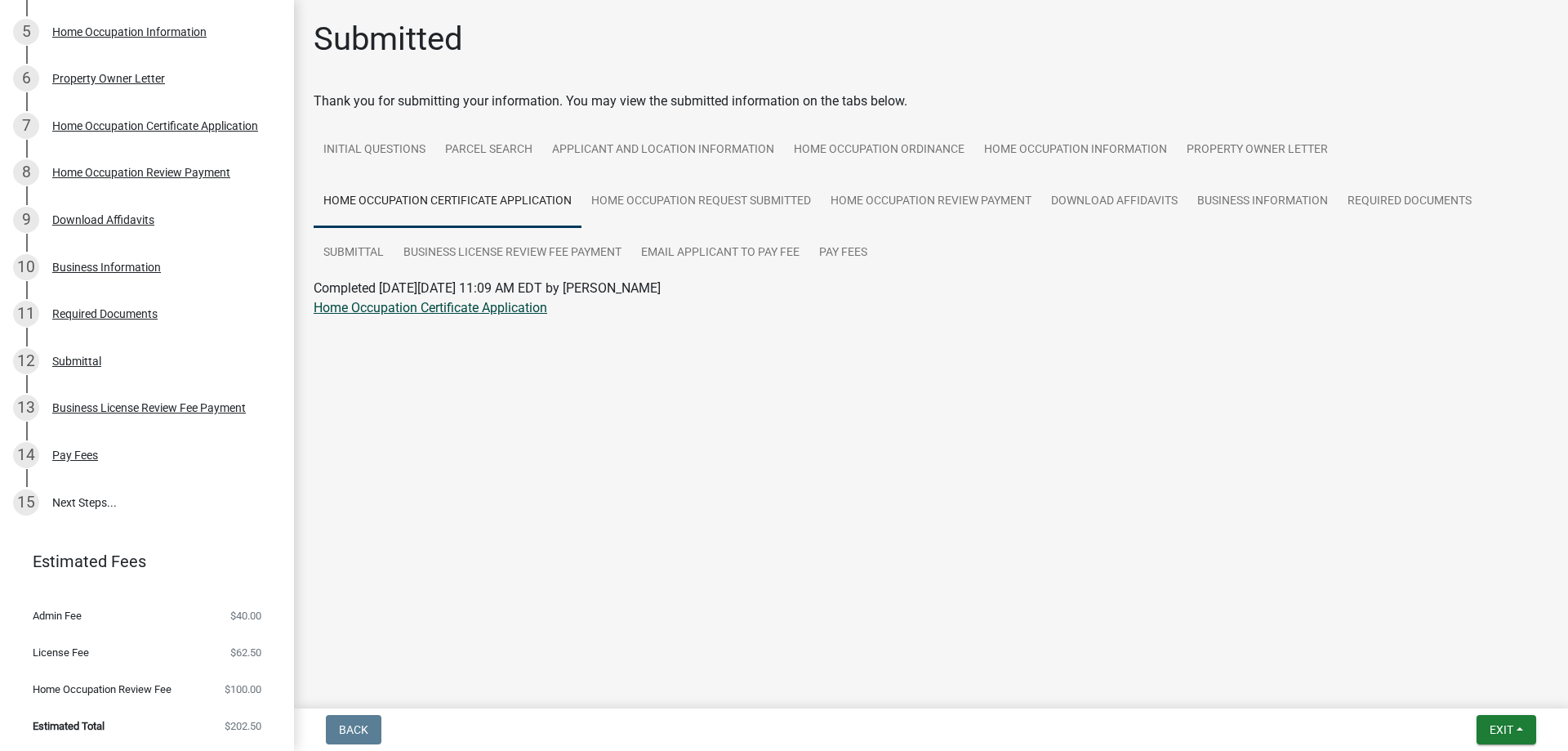
click at [457, 307] on link "Home Occupation Certificate Application" at bounding box center [430, 308] width 234 height 15
click at [761, 203] on link "Home Occupation Request Submitted" at bounding box center [701, 202] width 239 height 52
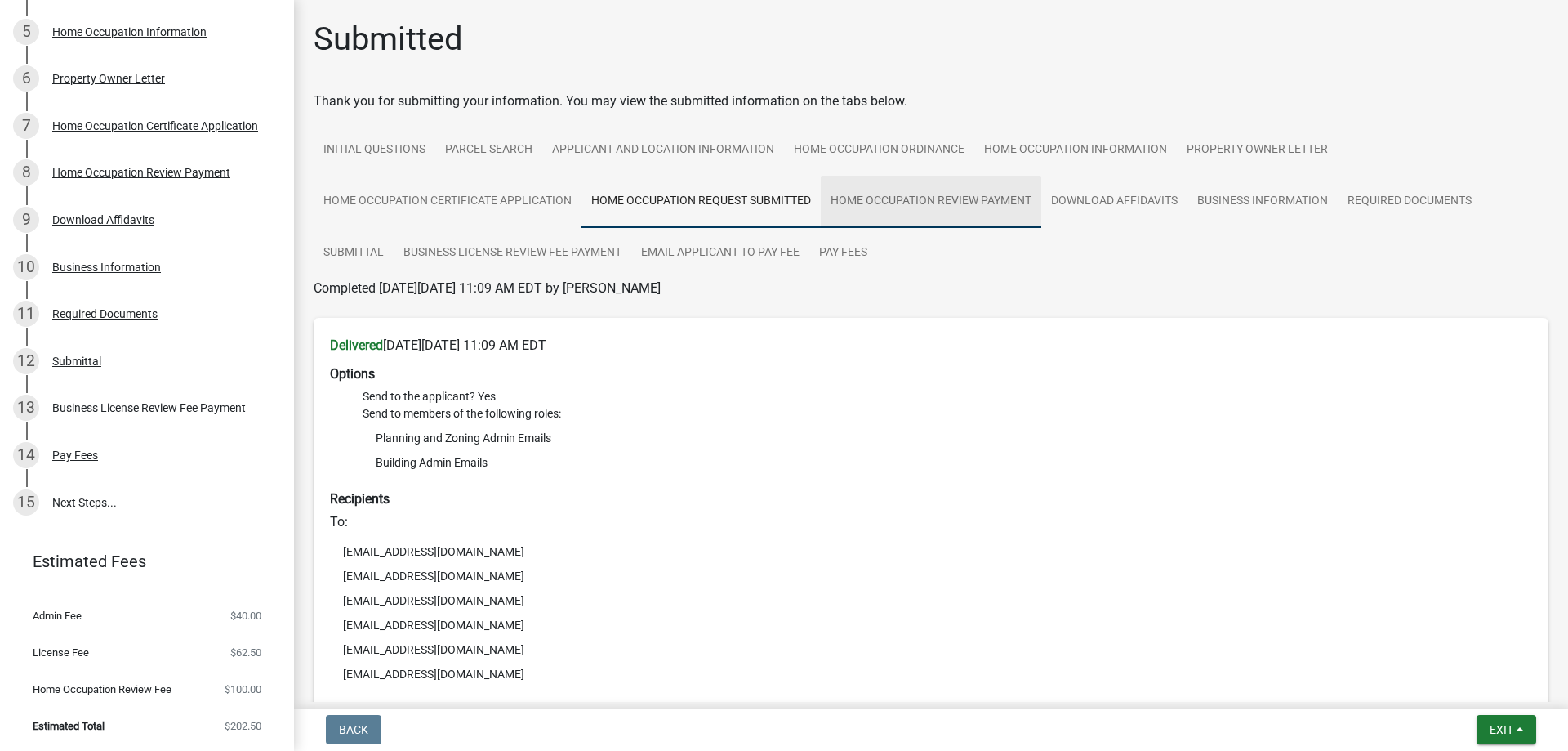
click at [942, 199] on link "Home Occupation Review Payment" at bounding box center [931, 202] width 220 height 52
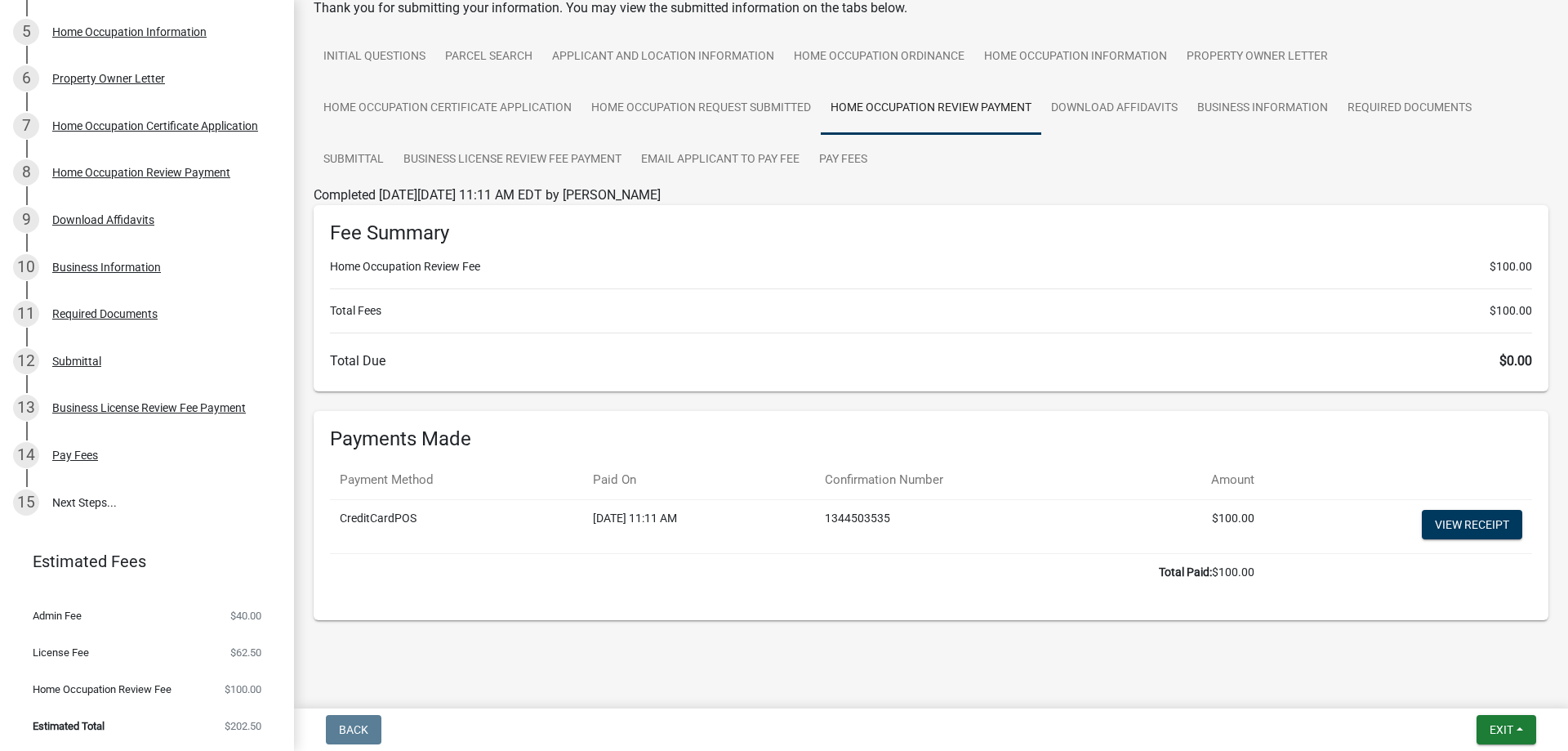
scroll to position [95, 0]
click at [1450, 524] on link "View receipt" at bounding box center [1472, 522] width 100 height 30
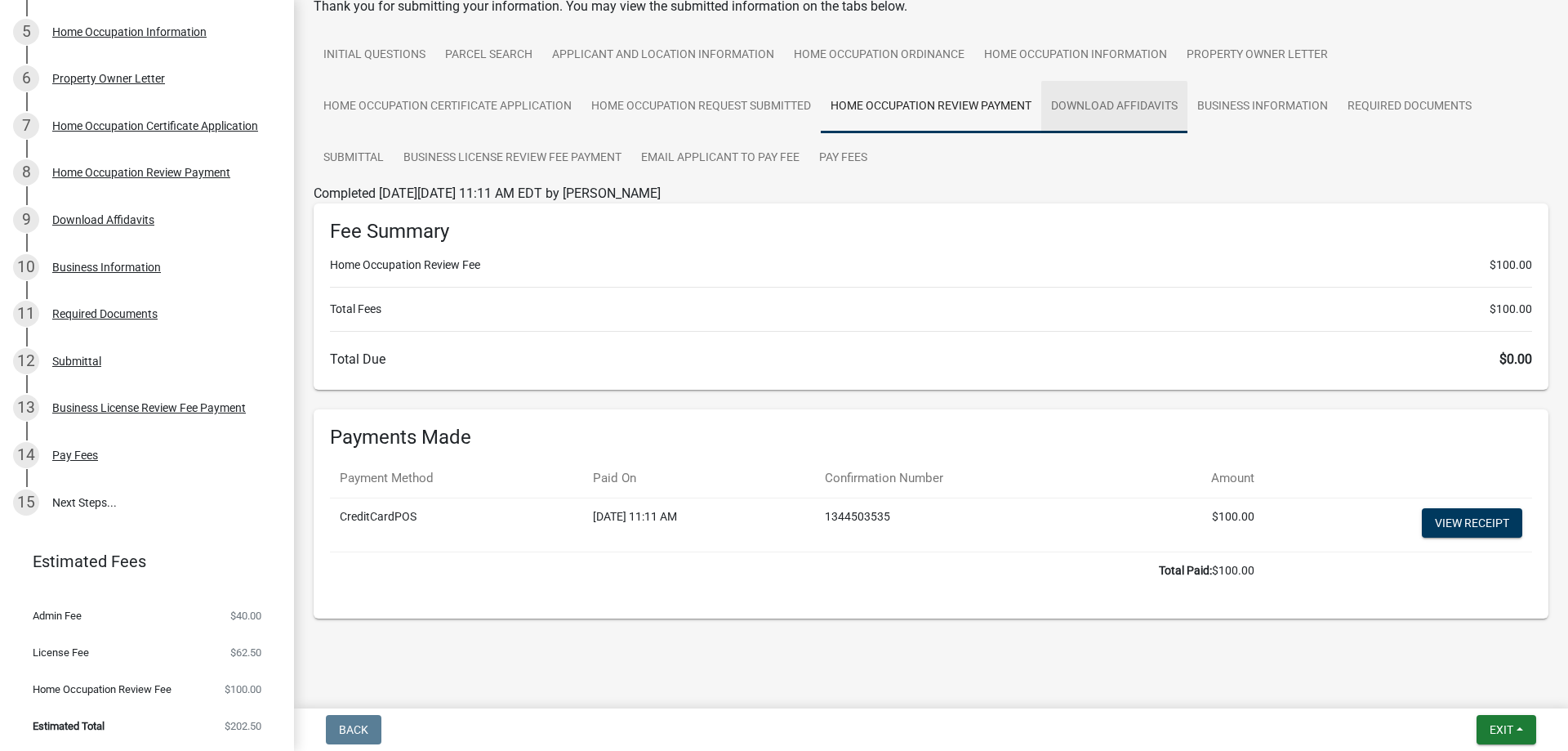
click at [1102, 107] on link "Download Affidavits" at bounding box center [1114, 107] width 146 height 52
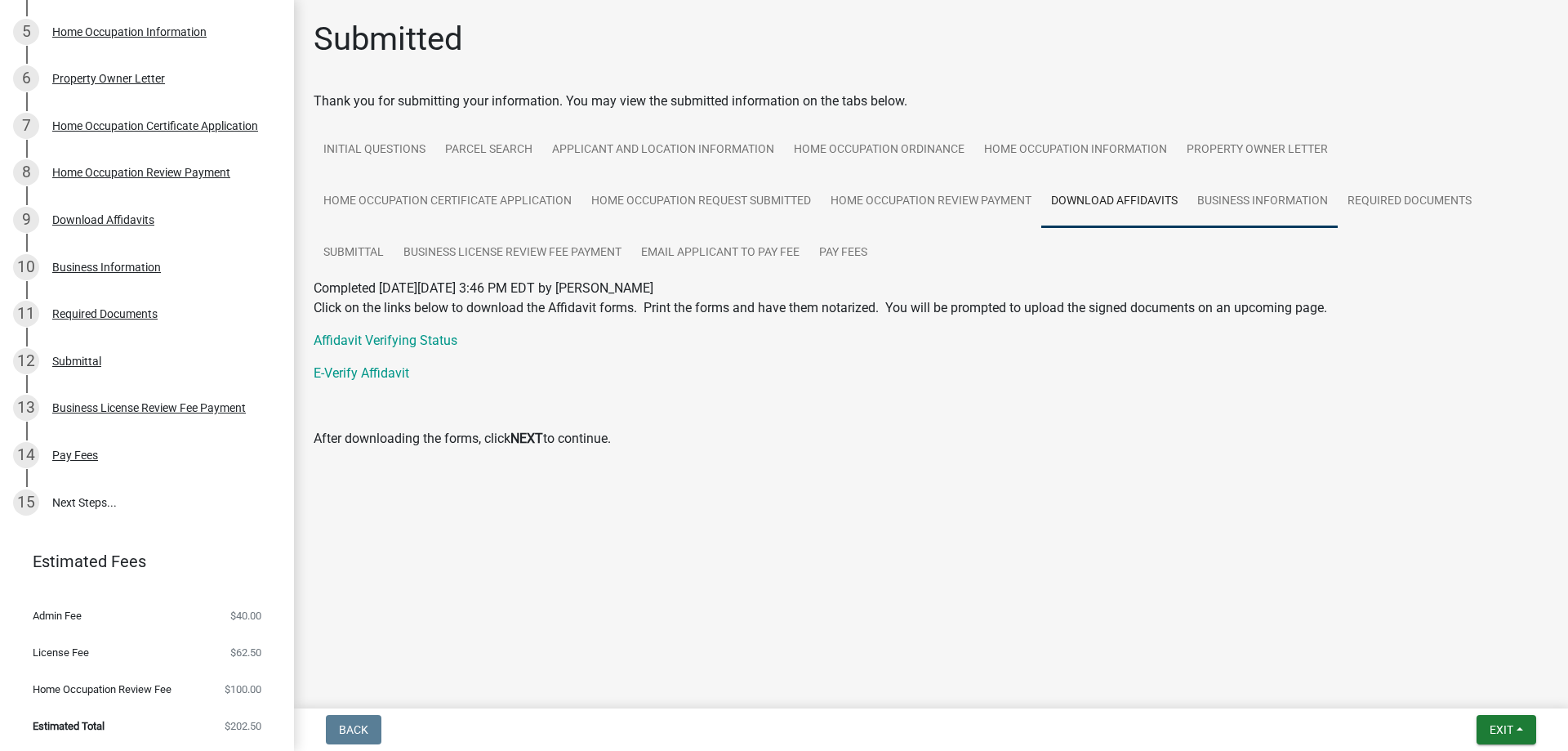
click at [1232, 198] on link "Business Information" at bounding box center [1262, 202] width 150 height 52
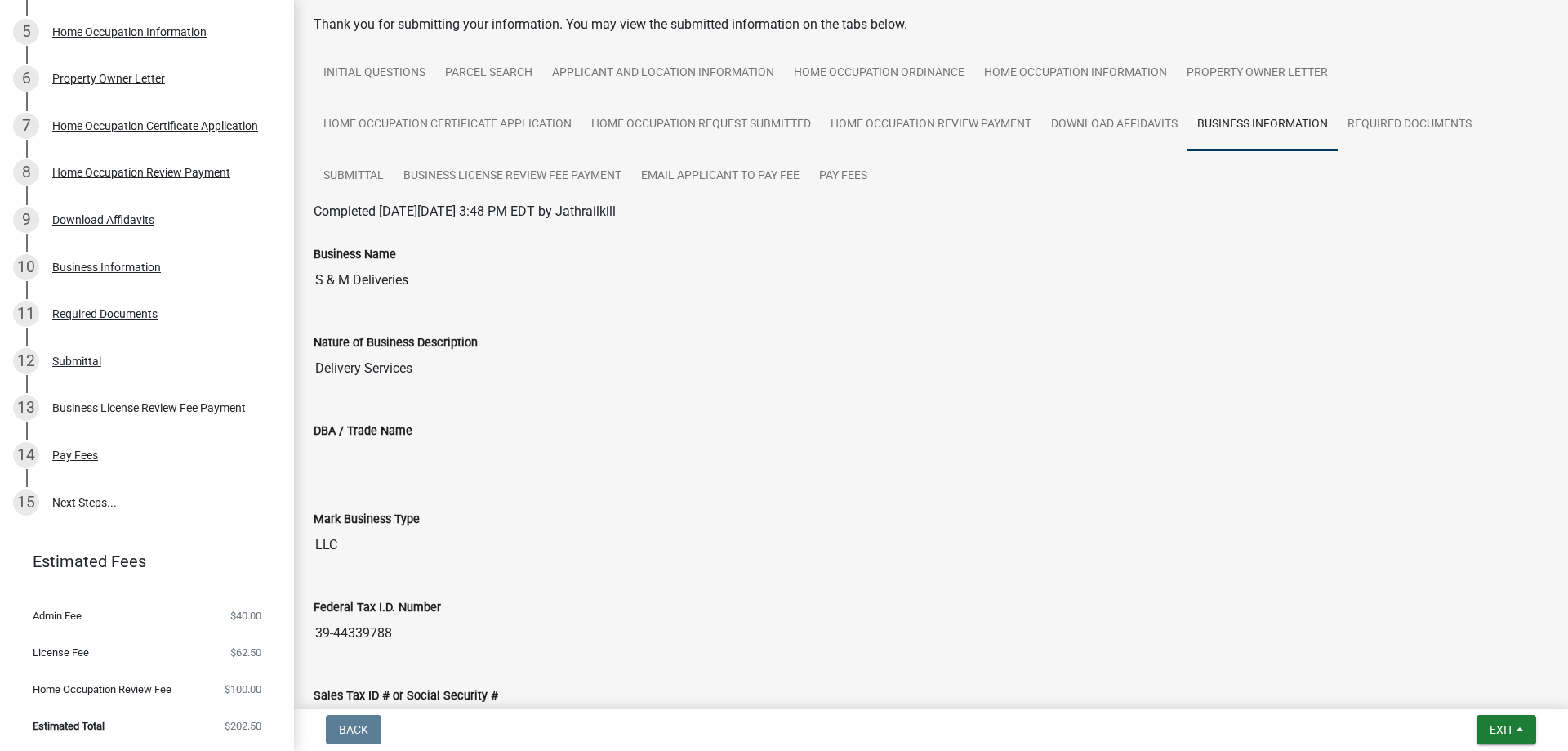
scroll to position [72, 0]
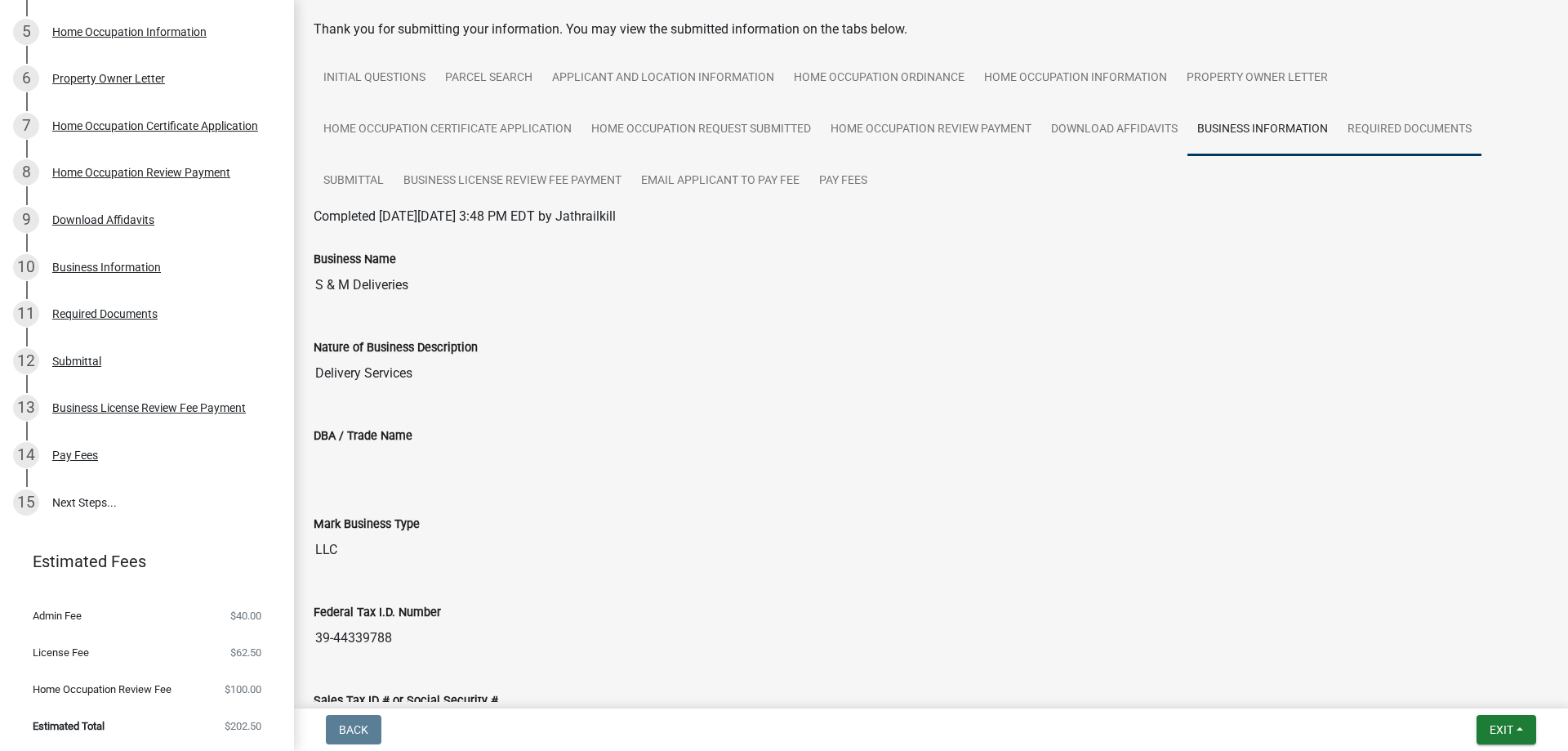
click at [1381, 128] on link "Required Documents" at bounding box center [1410, 130] width 144 height 52
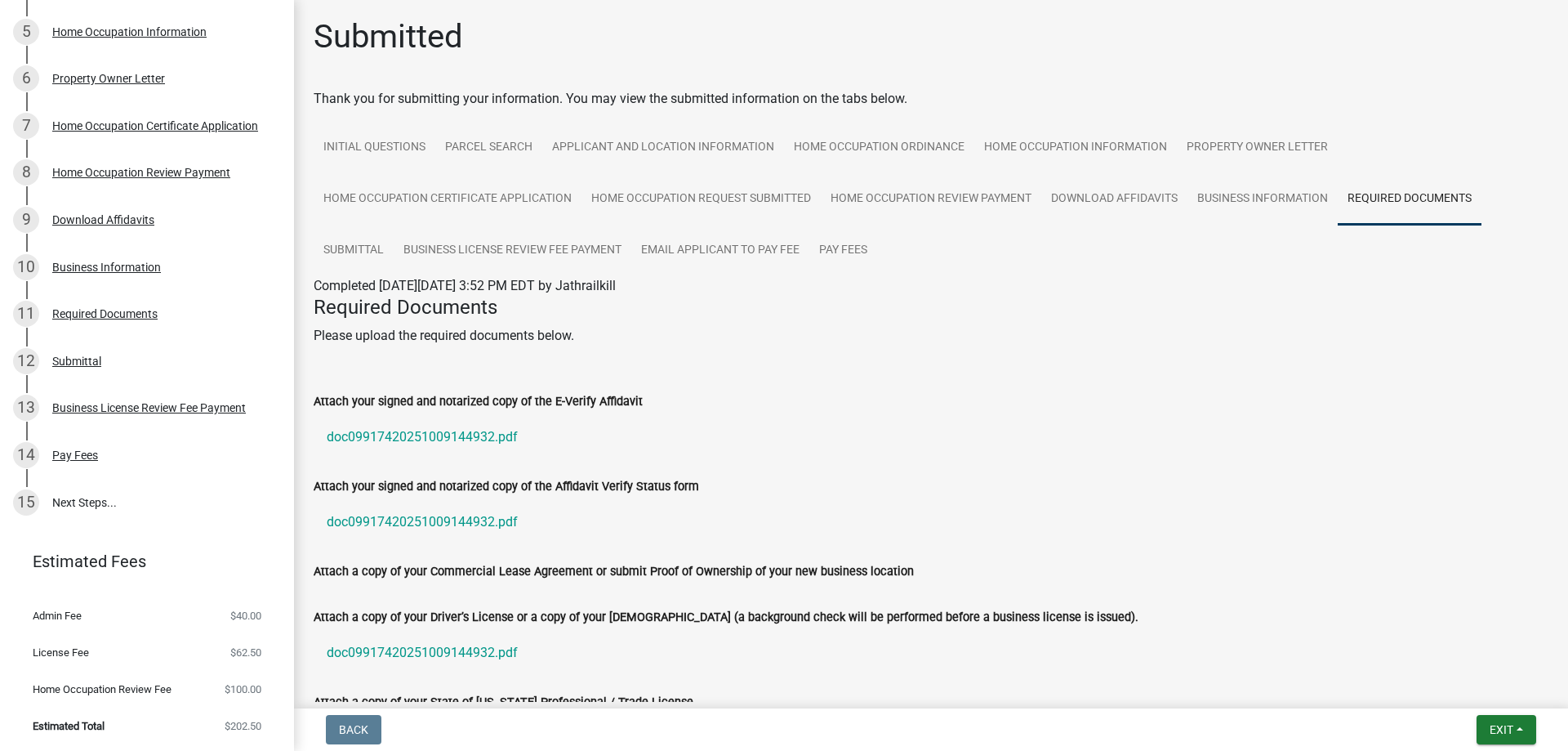
scroll to position [0, 0]
click at [380, 253] on link "Submittal" at bounding box center [353, 253] width 80 height 52
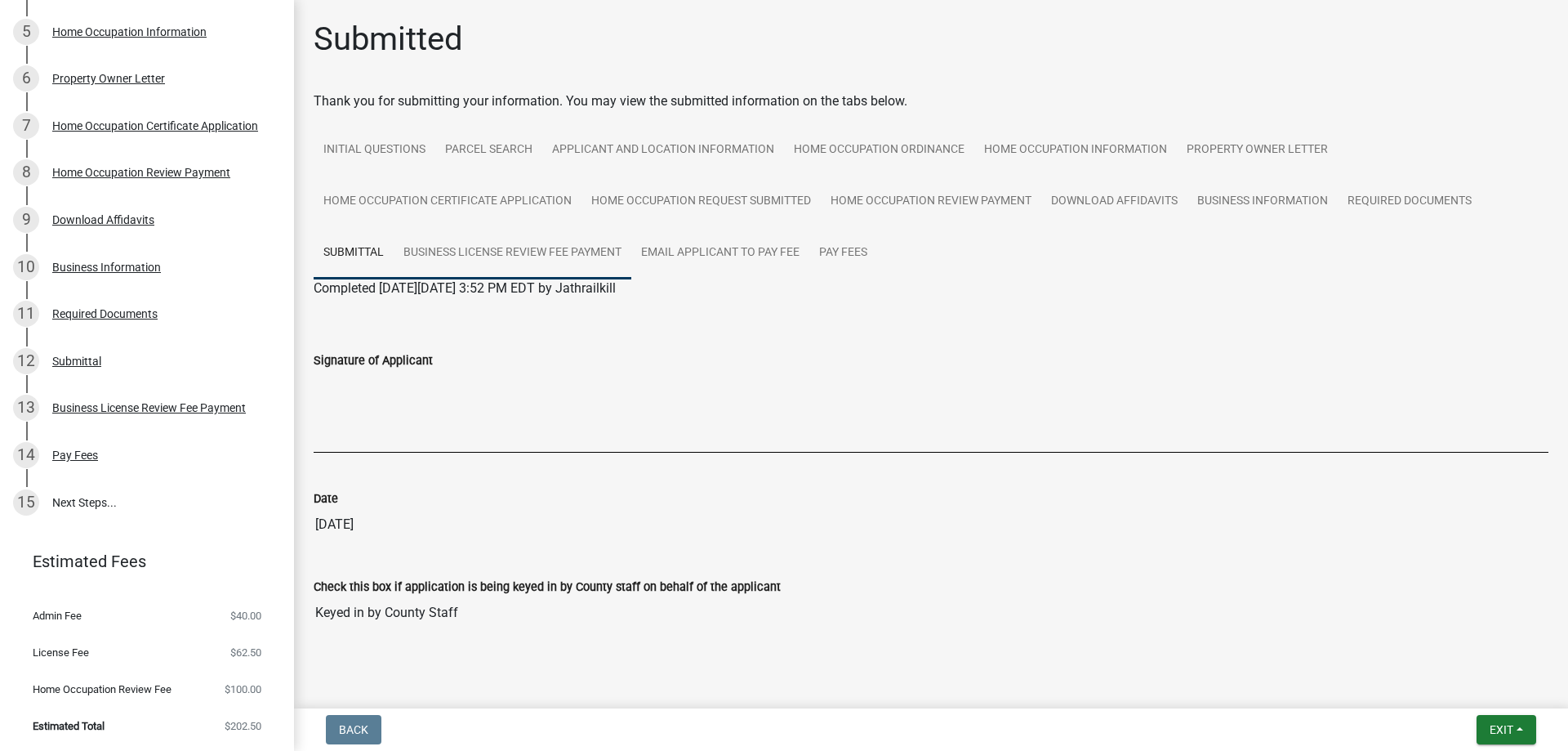
click at [465, 252] on link "Business License Review Fee Payment" at bounding box center [511, 253] width 237 height 52
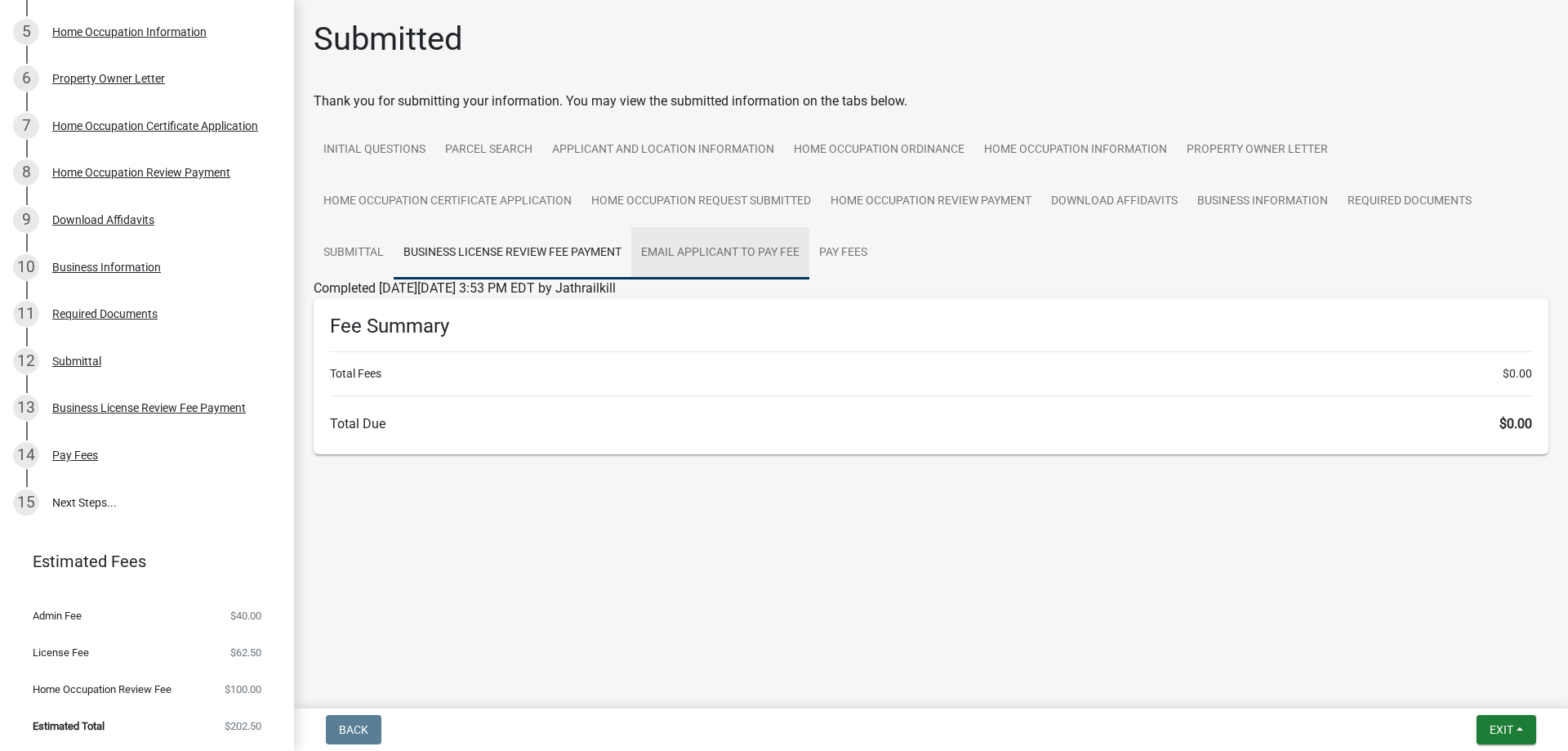
click at [709, 253] on link "Email Applicant to Pay Fee" at bounding box center [720, 253] width 178 height 52
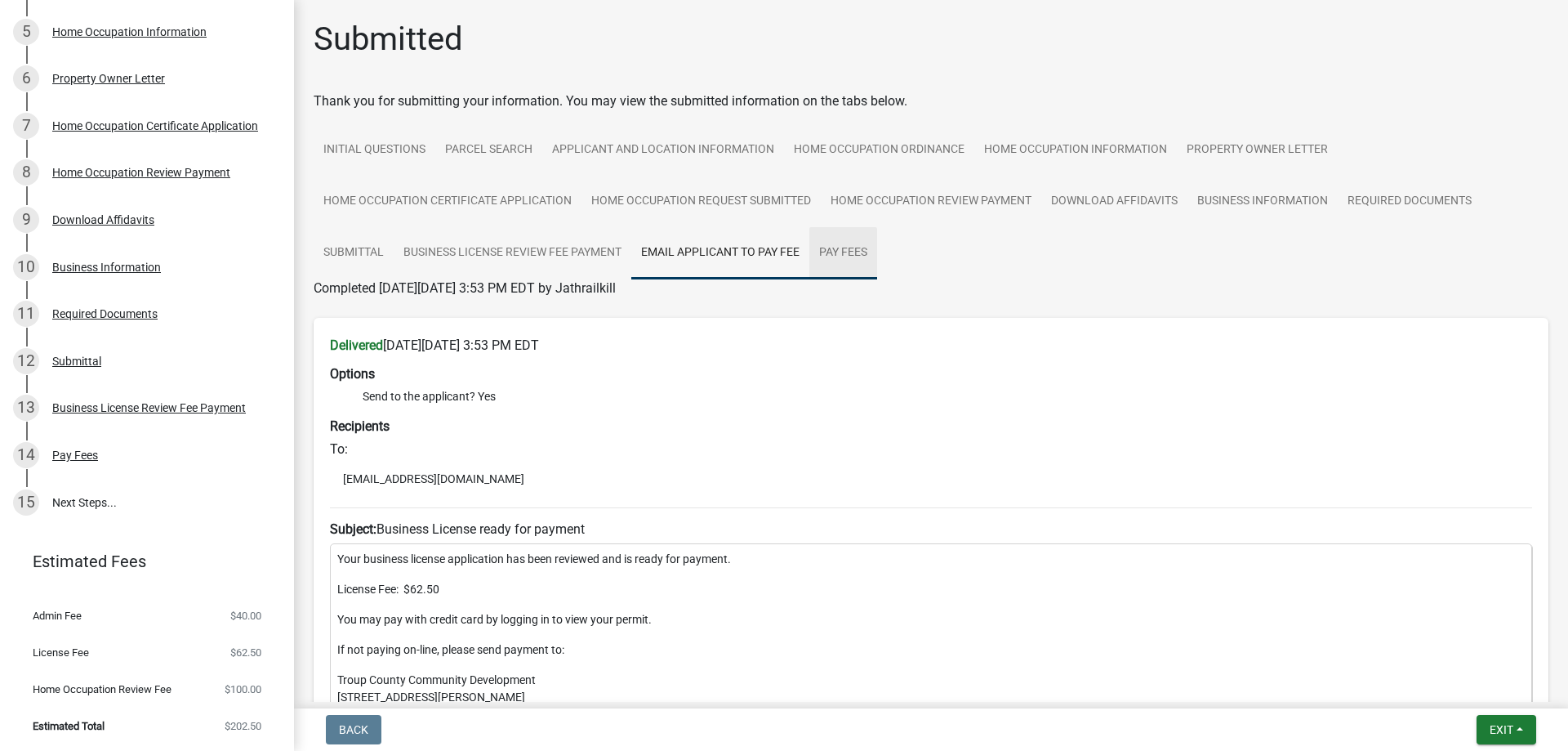
click at [851, 257] on link "Pay Fees" at bounding box center [843, 253] width 68 height 52
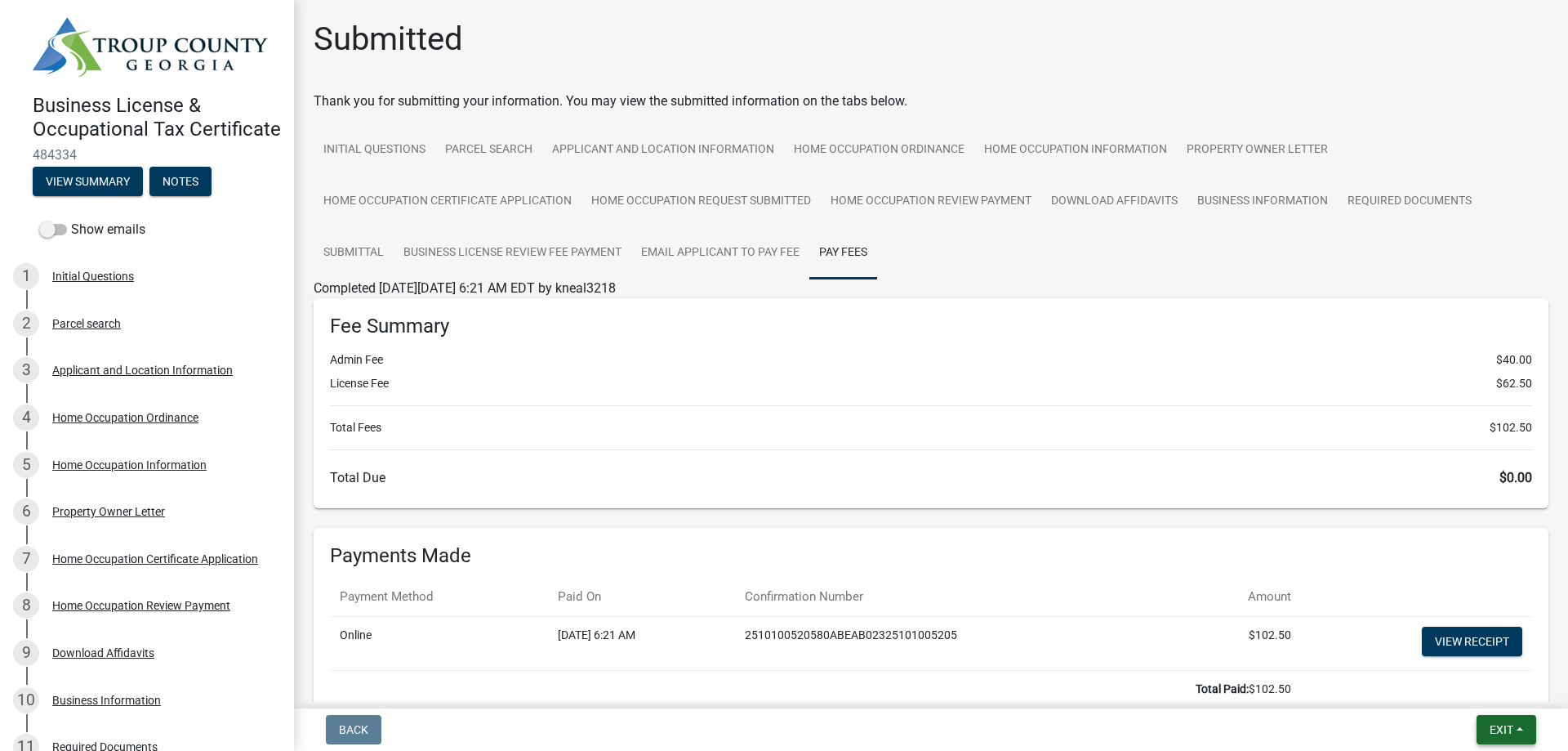
click at [1502, 736] on span "Exit" at bounding box center [1502, 730] width 24 height 13
click at [1462, 690] on button "Save & Exit" at bounding box center [1471, 687] width 131 height 39
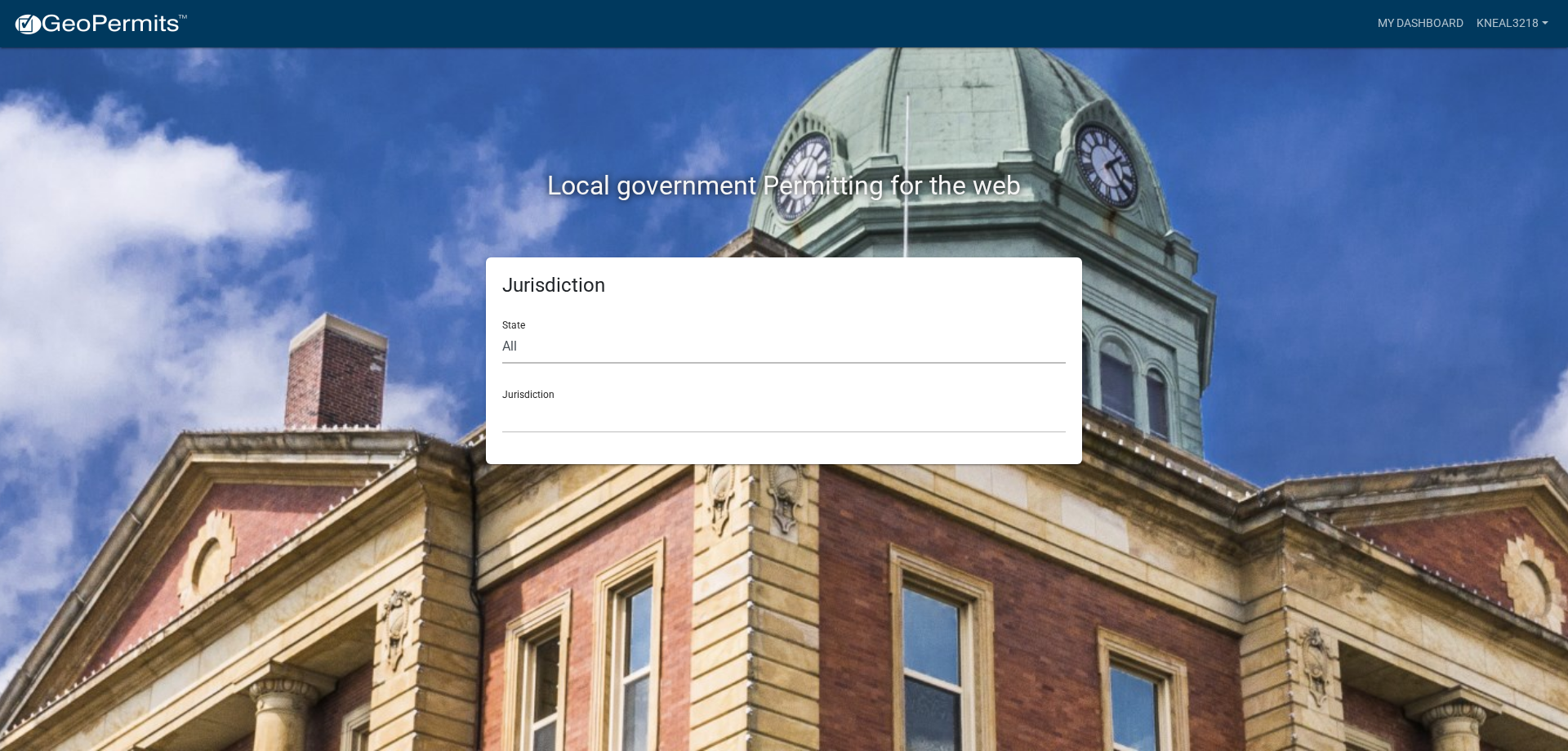
click at [564, 353] on select "All [US_STATE] [US_STATE] [US_STATE] [US_STATE] [US_STATE] [US_STATE] [US_STATE…" at bounding box center [784, 346] width 563 height 34
select select "[US_STATE]"
click at [502, 330] on select "All [US_STATE] [US_STATE] [US_STATE] [US_STATE] [US_STATE] [US_STATE] [US_STATE…" at bounding box center [784, 346] width 563 height 34
click at [527, 416] on select "[GEOGRAPHIC_DATA], [US_STATE][PERSON_NAME][GEOGRAPHIC_DATA], [US_STATE][PERSON_…" at bounding box center [784, 415] width 563 height 34
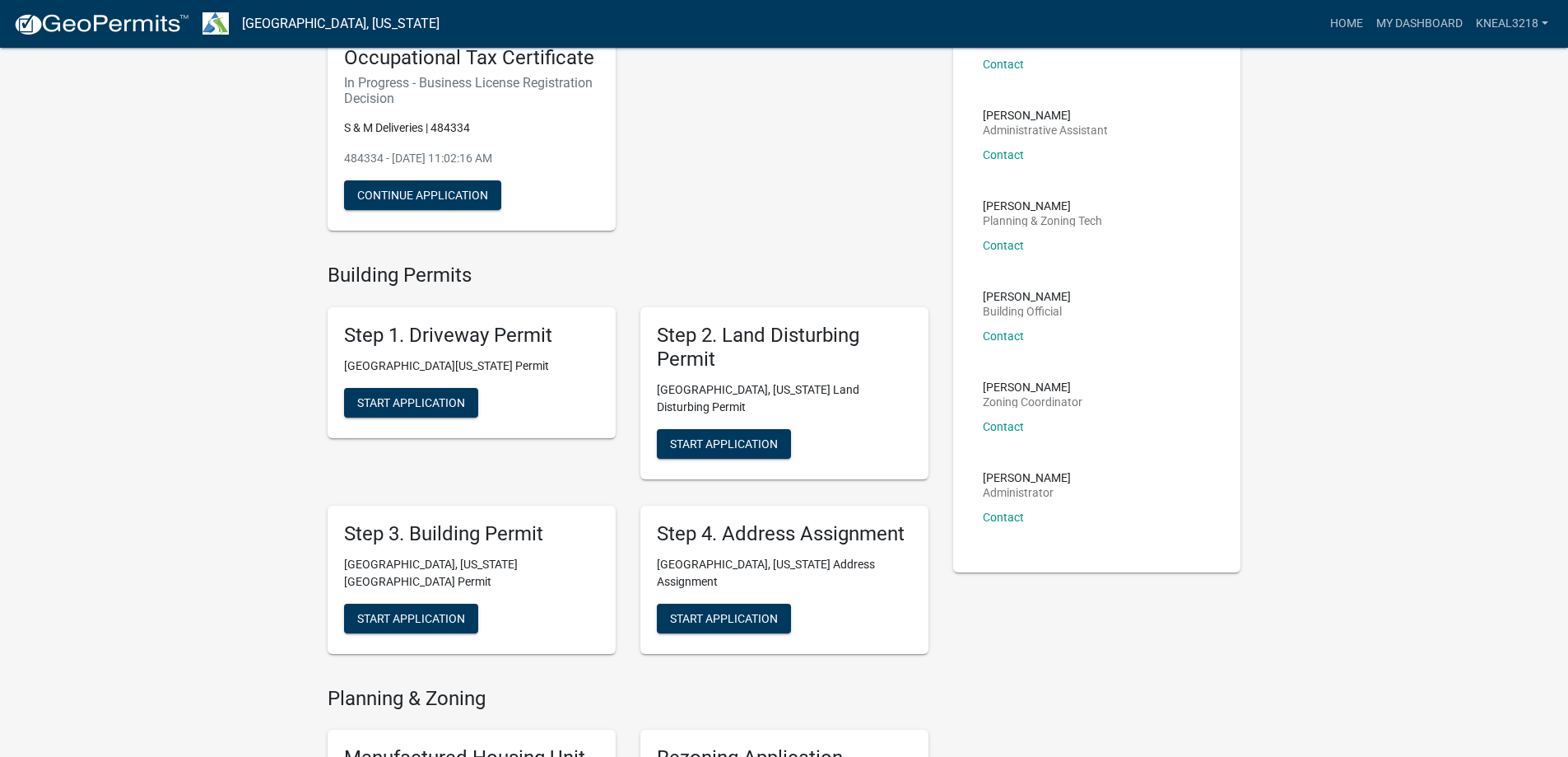
scroll to position [247, 0]
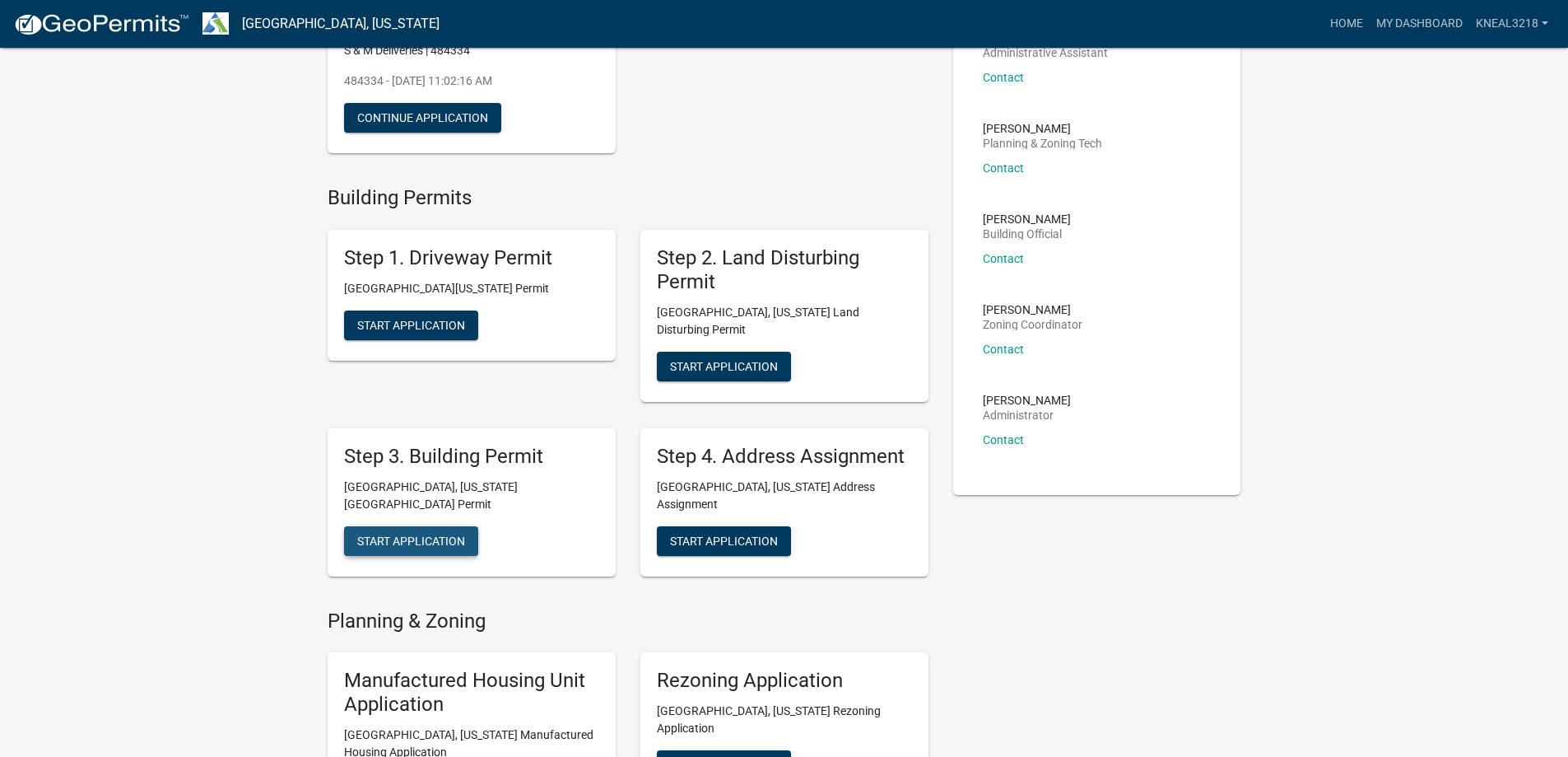
click at [450, 534] on span "Start Application" at bounding box center [411, 541] width 108 height 14
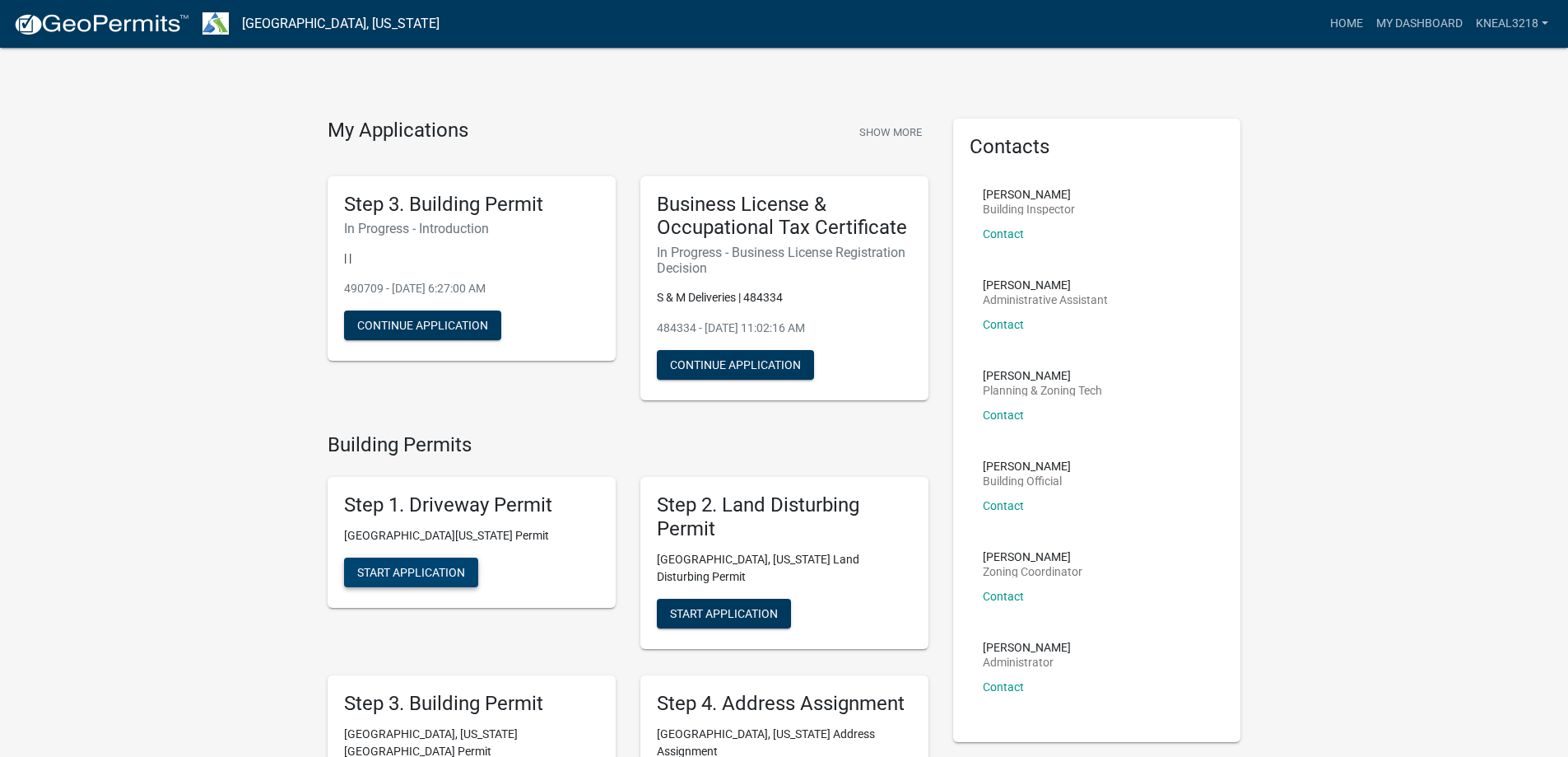
click at [423, 566] on span "Start Application" at bounding box center [411, 573] width 108 height 14
